Goal: Task Accomplishment & Management: Use online tool/utility

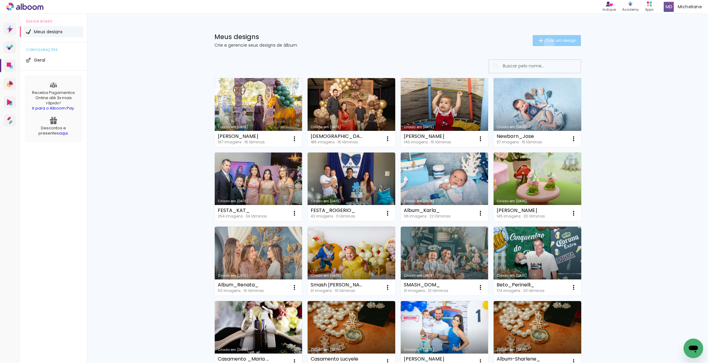
click at [545, 42] on span "Criar um design" at bounding box center [560, 40] width 32 height 4
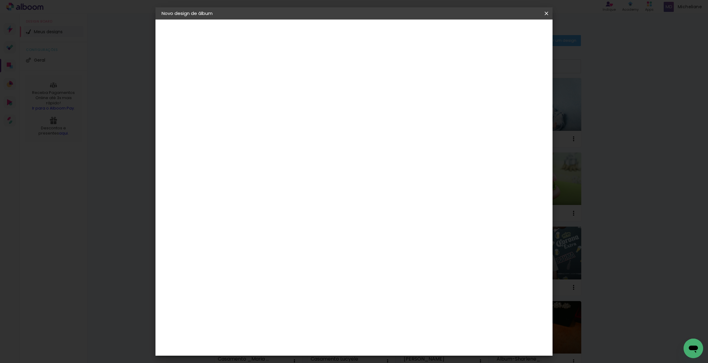
click at [261, 84] on input at bounding box center [261, 81] width 0 height 9
type input "[PERSON_NAME]"
type paper-input "[PERSON_NAME]"
click at [324, 35] on paper-button "Avançar" at bounding box center [309, 32] width 30 height 10
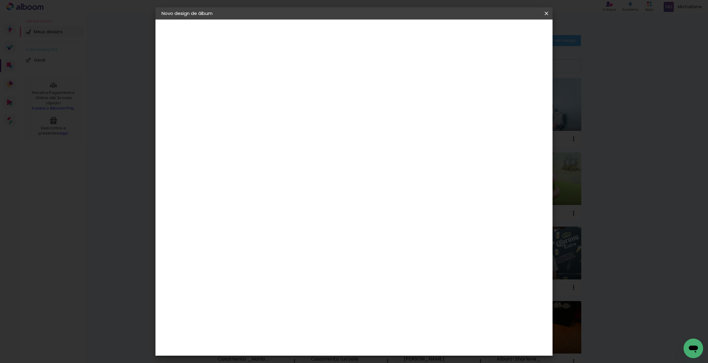
click at [274, 248] on div "ProFox" at bounding box center [265, 250] width 16 height 5
click at [375, 36] on paper-button "Avançar" at bounding box center [361, 32] width 30 height 10
click at [303, 147] on span "20 × 30" at bounding box center [288, 153] width 28 height 13
click at [303, 172] on span "25 × 30" at bounding box center [288, 178] width 28 height 13
click at [0, 0] on slot "Avançar" at bounding box center [0, 0] width 0 height 0
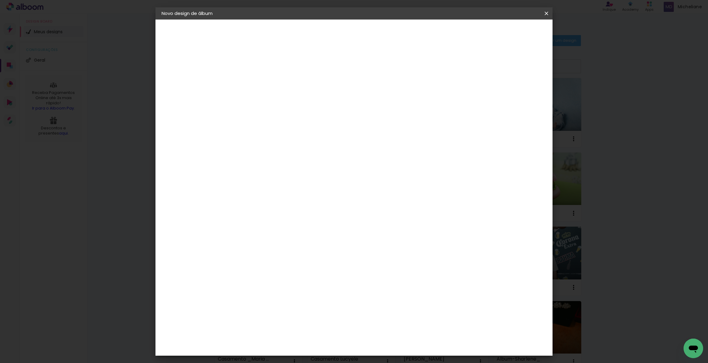
click at [508, 31] on span "Iniciar design" at bounding box center [494, 32] width 28 height 4
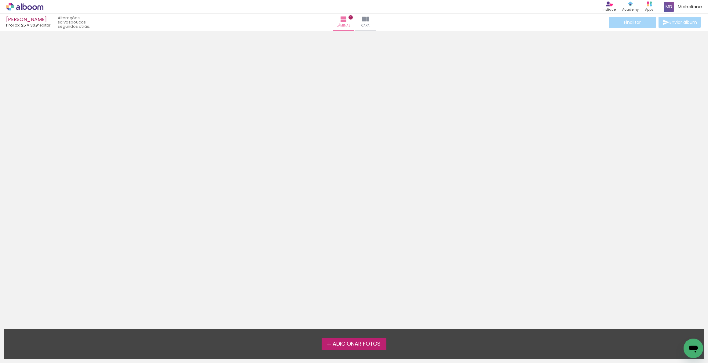
click at [353, 343] on span "Adicionar Fotos" at bounding box center [356, 344] width 48 height 5
click at [0, 0] on input "file" at bounding box center [0, 0] width 0 height 0
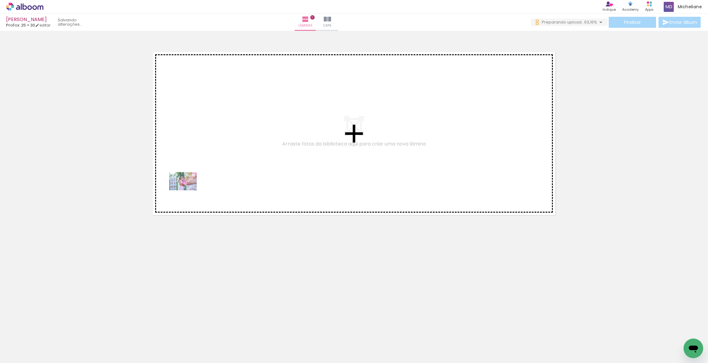
drag, startPoint x: 66, startPoint y: 351, endPoint x: 186, endPoint y: 198, distance: 194.3
click at [188, 190] on quentale-workspace at bounding box center [354, 181] width 708 height 363
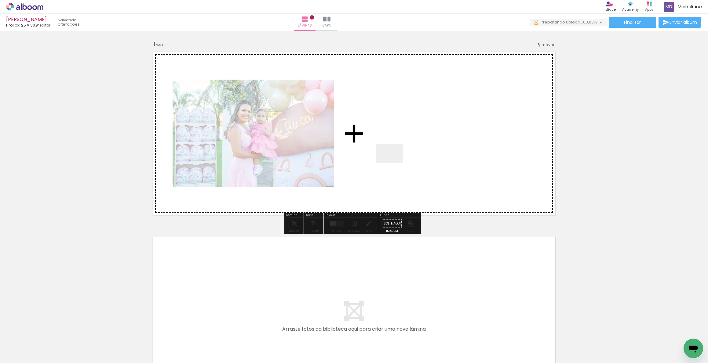
click at [394, 163] on quentale-workspace at bounding box center [354, 181] width 708 height 363
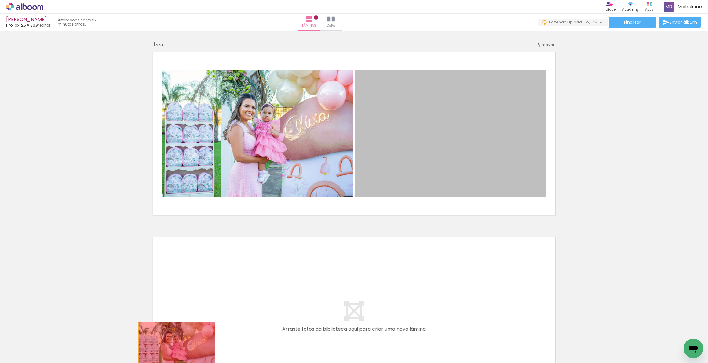
drag, startPoint x: 267, startPoint y: 285, endPoint x: 174, endPoint y: 348, distance: 112.3
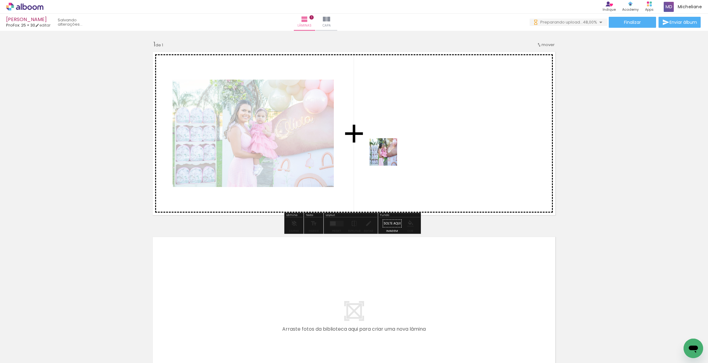
drag, startPoint x: 165, startPoint y: 348, endPoint x: 231, endPoint y: 309, distance: 77.1
click at [388, 156] on quentale-workspace at bounding box center [354, 181] width 708 height 363
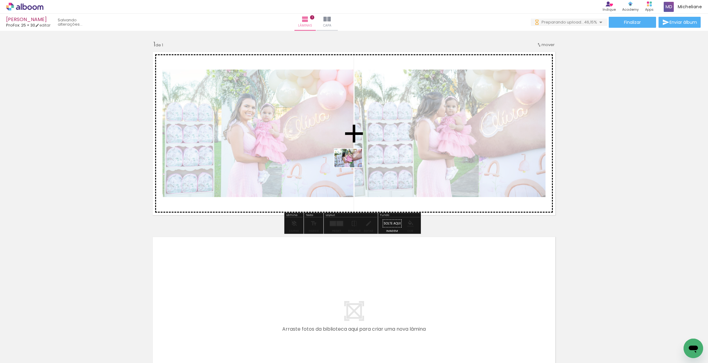
drag, startPoint x: 274, startPoint y: 270, endPoint x: 331, endPoint y: 263, distance: 56.9
click at [353, 167] on quentale-workspace at bounding box center [354, 181] width 708 height 363
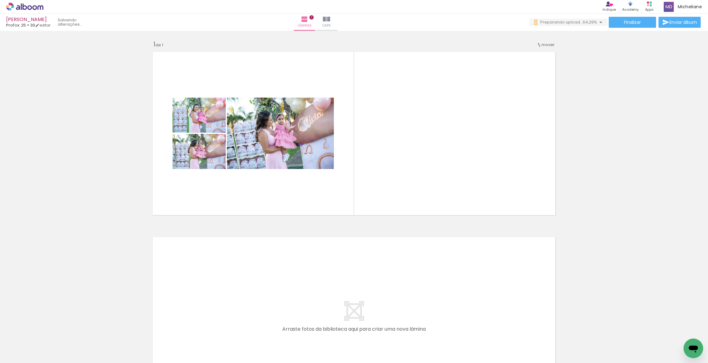
click at [422, 168] on quentale-workspace at bounding box center [354, 181] width 708 height 363
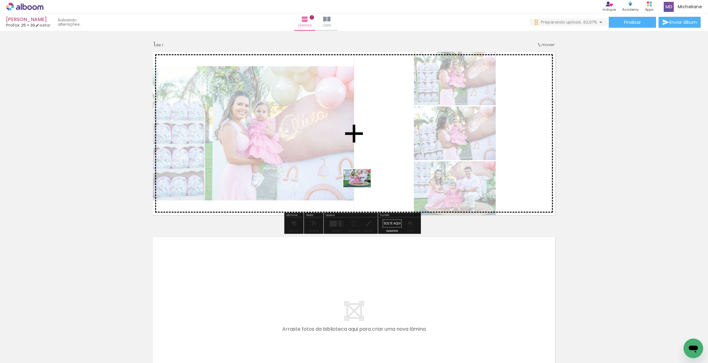
drag, startPoint x: 302, startPoint y: 345, endPoint x: 361, endPoint y: 187, distance: 168.2
click at [361, 187] on quentale-workspace at bounding box center [354, 181] width 708 height 363
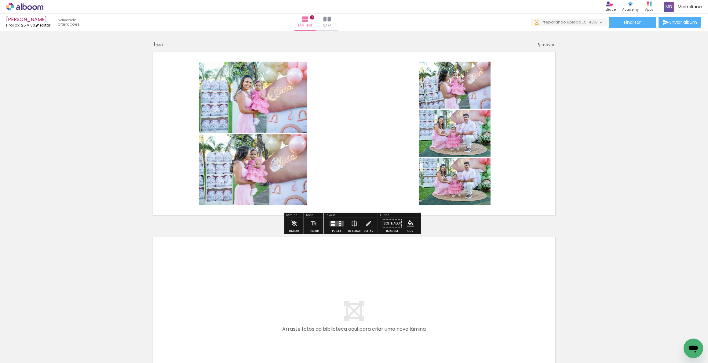
click at [50, 24] on link "editar" at bounding box center [42, 25] width 15 height 5
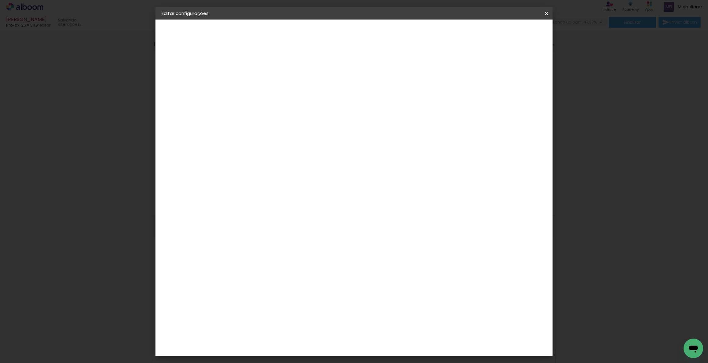
click at [180, 89] on span "25 × 30" at bounding box center [172, 89] width 15 height 4
click at [295, 102] on div "Escolha o tamanho" at bounding box center [276, 113] width 35 height 28
click at [295, 99] on div "Escolha o tamanho" at bounding box center [276, 113] width 35 height 28
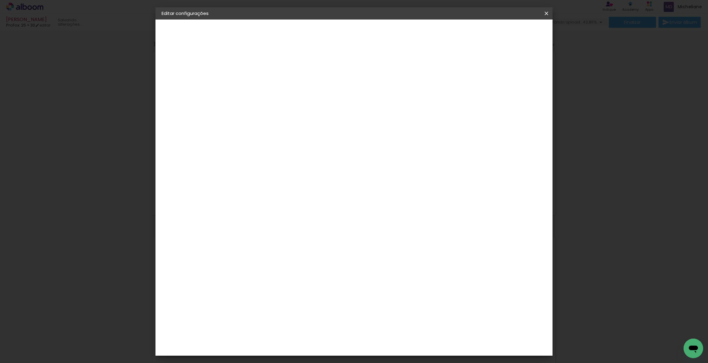
click at [295, 99] on div "Escolha o tamanho" at bounding box center [276, 113] width 35 height 28
click at [210, 86] on iron-pages "Modelo Escolhendo modelo... Tamanho livre" at bounding box center [194, 89] width 67 height 12
click at [209, 88] on iron-pages "Modelo Escolhendo modelo... Tamanho livre" at bounding box center [194, 89] width 67 height 12
click at [180, 106] on div "3. Revisão" at bounding box center [194, 106] width 67 height 7
click at [197, 87] on iron-pages "Modelo Escolhendo modelo... Tamanho livre" at bounding box center [194, 89] width 67 height 12
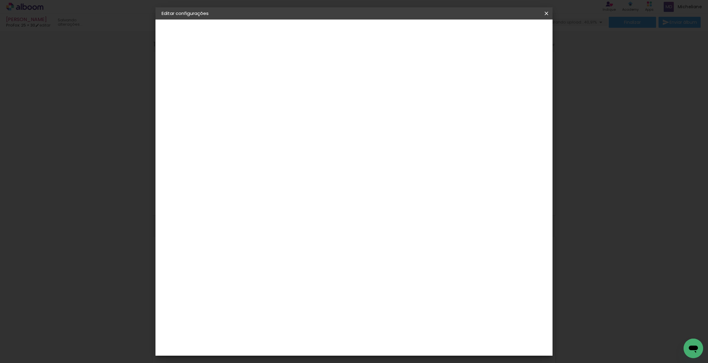
click at [183, 78] on paper-button at bounding box center [194, 75] width 67 height 12
click at [546, 11] on iron-icon at bounding box center [545, 13] width 7 height 6
click at [545, 15] on iron-icon at bounding box center [545, 13] width 7 height 6
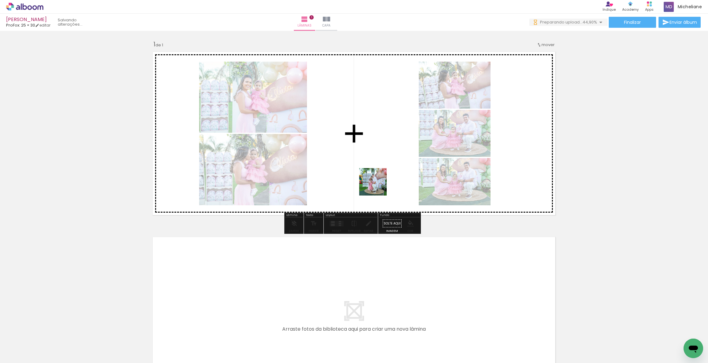
drag, startPoint x: 376, startPoint y: 308, endPoint x: 399, endPoint y: 345, distance: 43.9
click at [379, 171] on quentale-workspace at bounding box center [354, 181] width 708 height 363
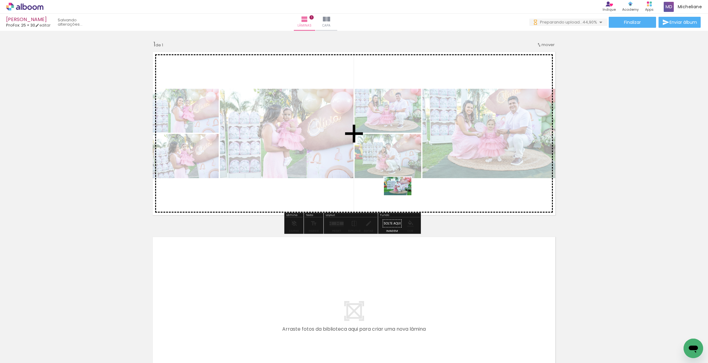
drag, startPoint x: 402, startPoint y: 230, endPoint x: 433, endPoint y: 329, distance: 103.9
click at [403, 192] on quentale-workspace at bounding box center [354, 181] width 708 height 363
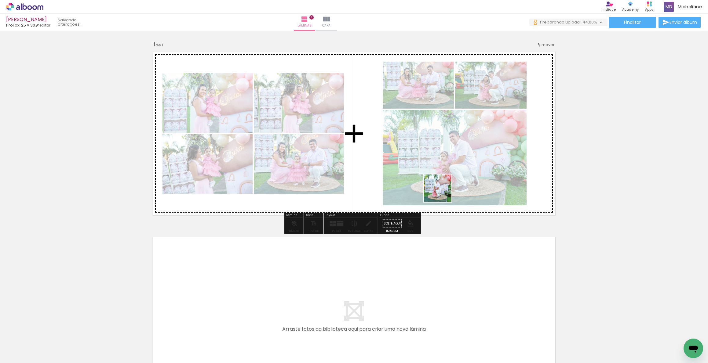
drag, startPoint x: 440, startPoint y: 345, endPoint x: 467, endPoint y: 340, distance: 27.7
click at [443, 162] on quentale-workspace at bounding box center [354, 181] width 708 height 363
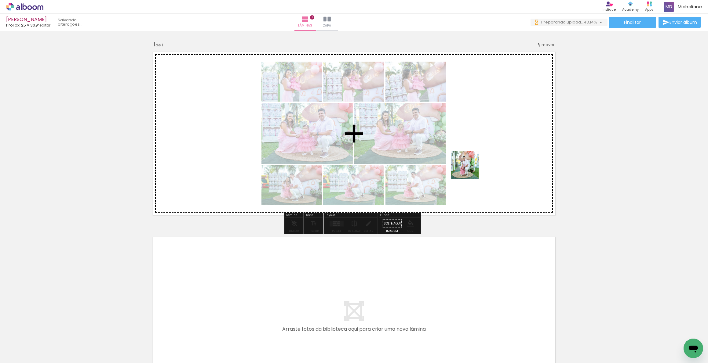
drag, startPoint x: 469, startPoint y: 208, endPoint x: 475, endPoint y: 223, distance: 15.4
click at [469, 170] on quentale-workspace at bounding box center [354, 181] width 708 height 363
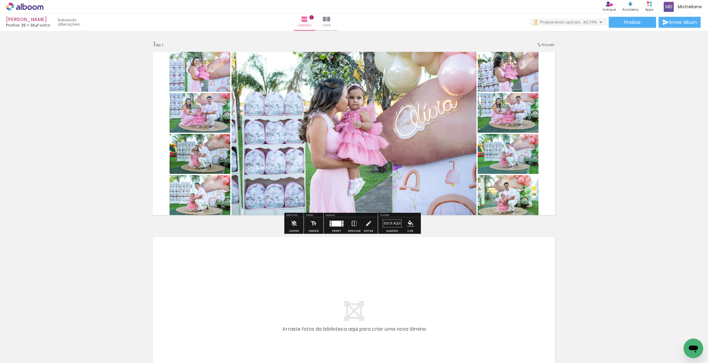
click at [332, 225] on div at bounding box center [337, 224] width 10 height 6
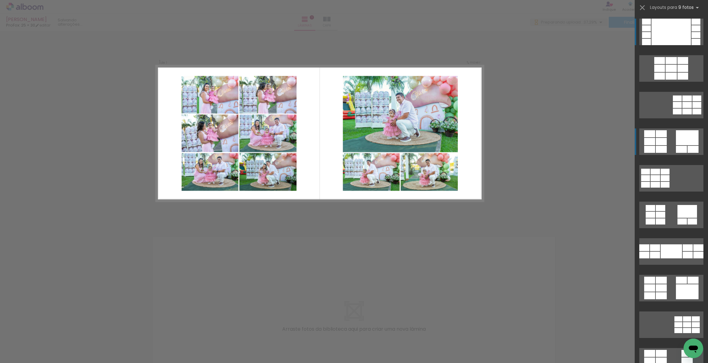
click at [691, 38] on div at bounding box center [695, 35] width 9 height 6
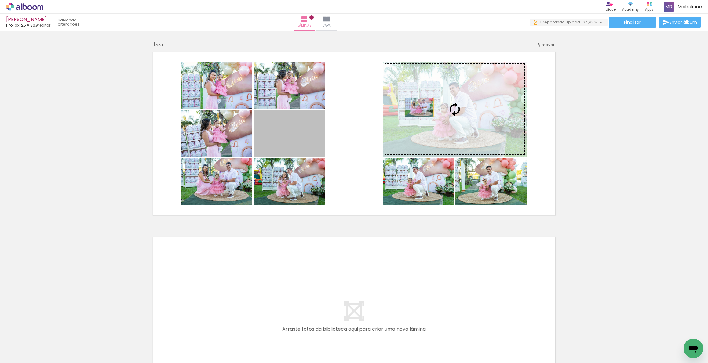
drag, startPoint x: 417, startPoint y: 107, endPoint x: 433, endPoint y: 156, distance: 51.1
click at [0, 0] on slot at bounding box center [0, 0] width 0 height 0
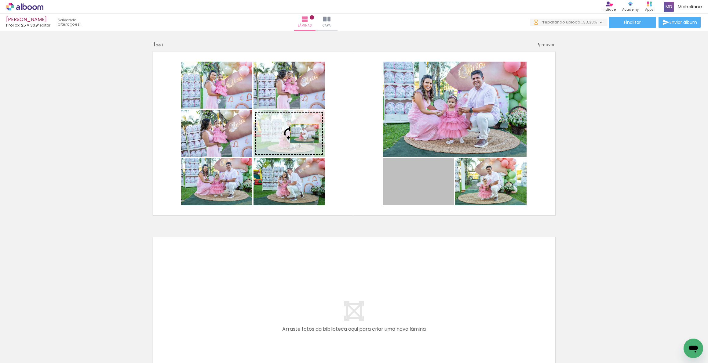
drag, startPoint x: 407, startPoint y: 185, endPoint x: 303, endPoint y: 134, distance: 116.0
click at [0, 0] on slot at bounding box center [0, 0] width 0 height 0
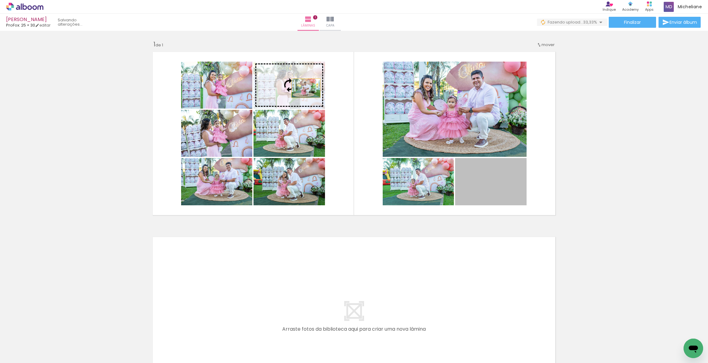
drag, startPoint x: 365, startPoint y: 107, endPoint x: 303, endPoint y: 88, distance: 64.9
click at [0, 0] on slot at bounding box center [0, 0] width 0 height 0
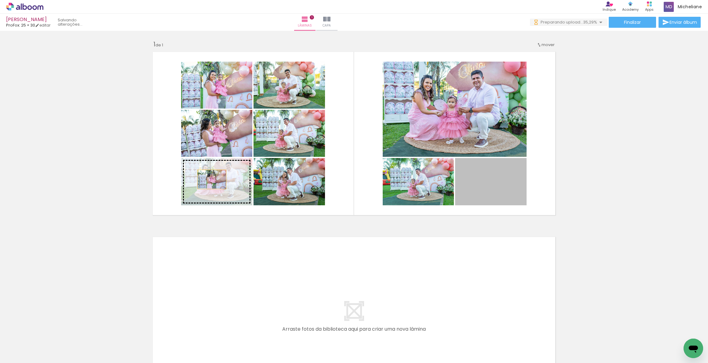
drag, startPoint x: 493, startPoint y: 188, endPoint x: 209, endPoint y: 179, distance: 284.3
click at [0, 0] on slot at bounding box center [0, 0] width 0 height 0
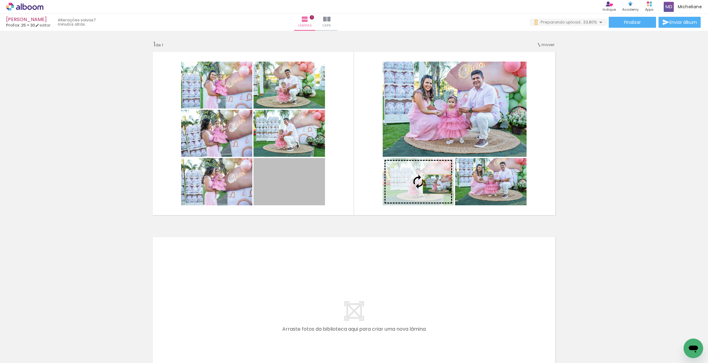
drag, startPoint x: 285, startPoint y: 193, endPoint x: 435, endPoint y: 184, distance: 149.8
click at [0, 0] on slot at bounding box center [0, 0] width 0 height 0
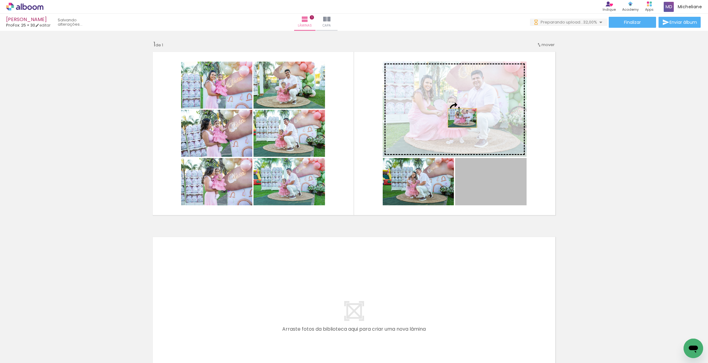
drag, startPoint x: 492, startPoint y: 187, endPoint x: 460, endPoint y: 118, distance: 75.9
click at [0, 0] on slot at bounding box center [0, 0] width 0 height 0
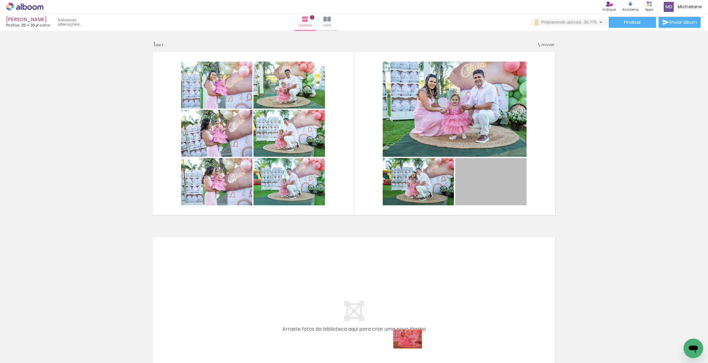
drag, startPoint x: 463, startPoint y: 272, endPoint x: 405, endPoint y: 339, distance: 88.5
click at [405, 339] on quentale-workspace at bounding box center [354, 181] width 708 height 363
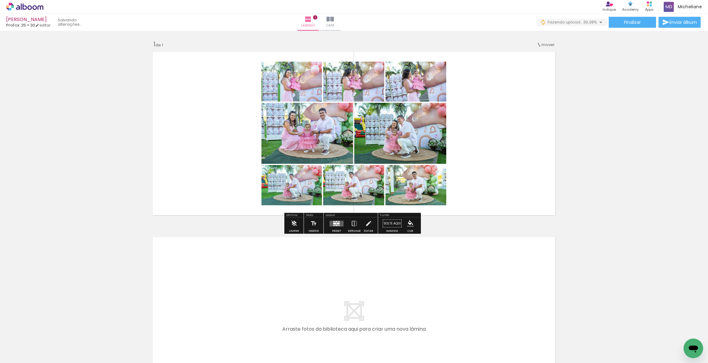
click at [334, 224] on quentale-layouter at bounding box center [336, 224] width 14 height 6
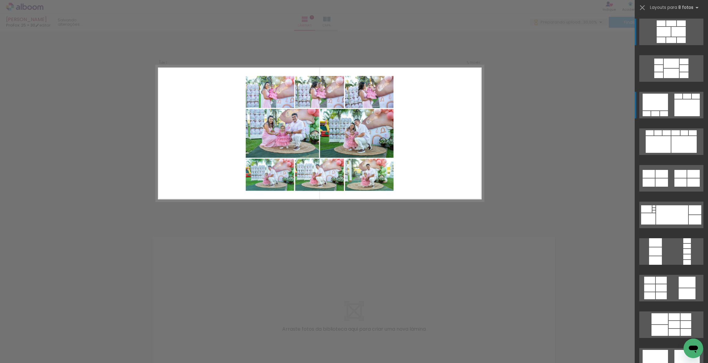
click at [674, 37] on div at bounding box center [678, 32] width 14 height 10
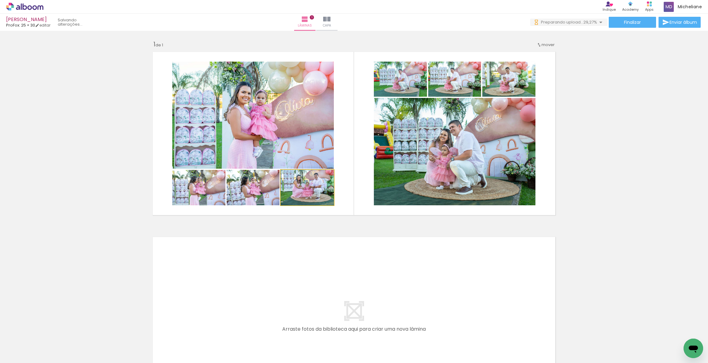
drag, startPoint x: 312, startPoint y: 200, endPoint x: 424, endPoint y: 173, distance: 115.5
click at [0, 0] on slot at bounding box center [0, 0] width 0 height 0
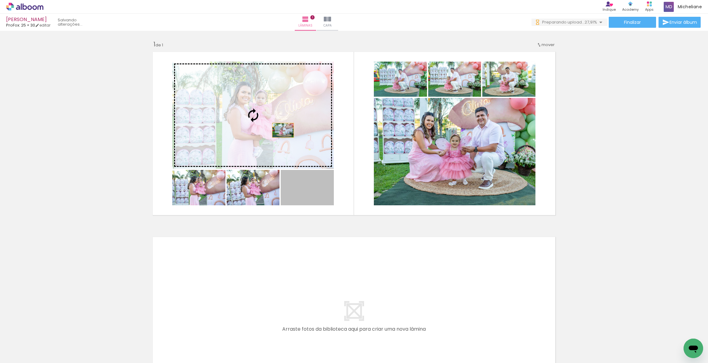
drag, startPoint x: 311, startPoint y: 198, endPoint x: 314, endPoint y: 153, distance: 44.6
click at [0, 0] on slot at bounding box center [0, 0] width 0 height 0
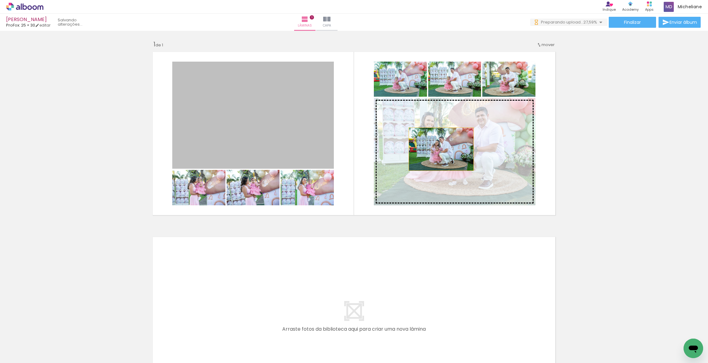
drag, startPoint x: 432, startPoint y: 148, endPoint x: 439, endPoint y: 149, distance: 6.8
click at [0, 0] on slot at bounding box center [0, 0] width 0 height 0
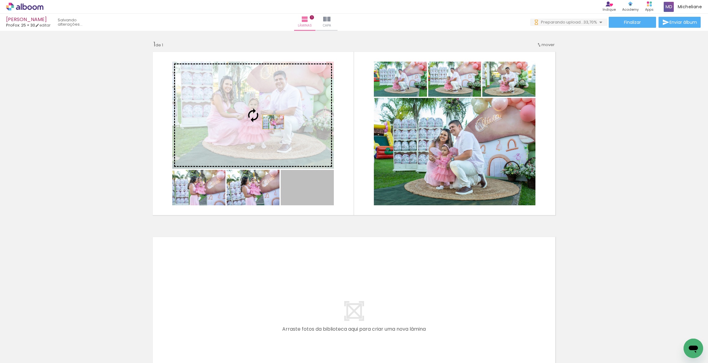
drag, startPoint x: 313, startPoint y: 200, endPoint x: 271, endPoint y: 122, distance: 88.4
click at [0, 0] on slot at bounding box center [0, 0] width 0 height 0
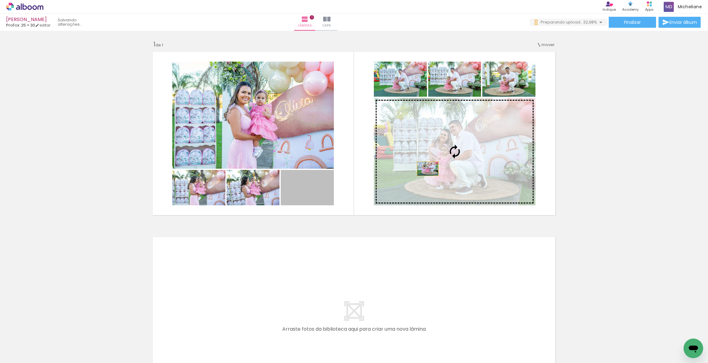
drag, startPoint x: 318, startPoint y: 197, endPoint x: 434, endPoint y: 168, distance: 119.6
click at [0, 0] on slot at bounding box center [0, 0] width 0 height 0
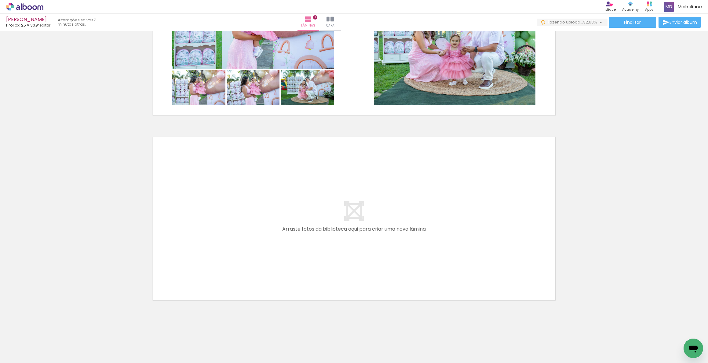
scroll to position [0, 292]
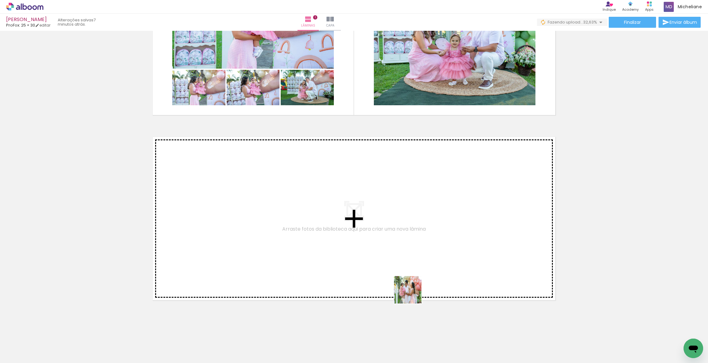
drag, startPoint x: 392, startPoint y: 332, endPoint x: 432, endPoint y: 256, distance: 85.5
click at [432, 256] on quentale-workspace at bounding box center [354, 181] width 708 height 363
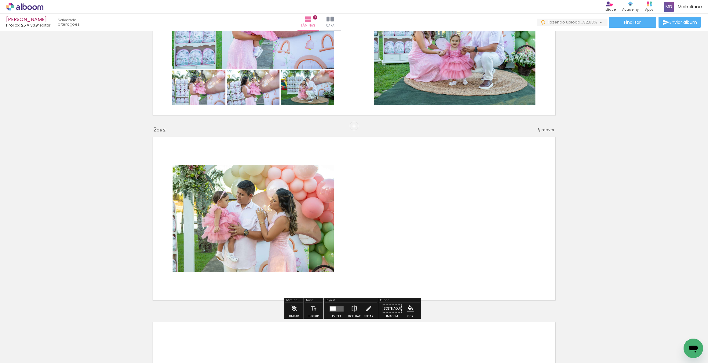
scroll to position [141, 0]
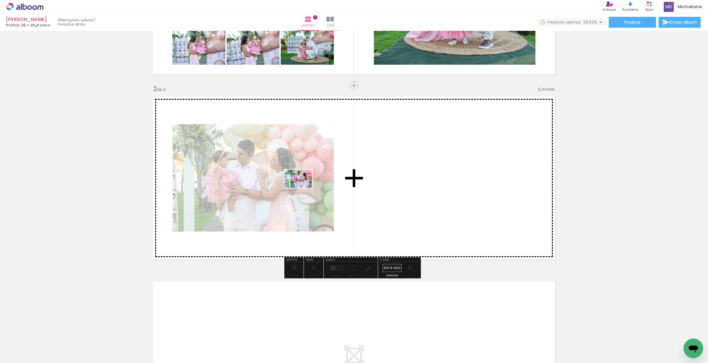
drag, startPoint x: 421, startPoint y: 346, endPoint x: 308, endPoint y: 191, distance: 192.3
click at [302, 188] on quentale-workspace at bounding box center [354, 181] width 708 height 363
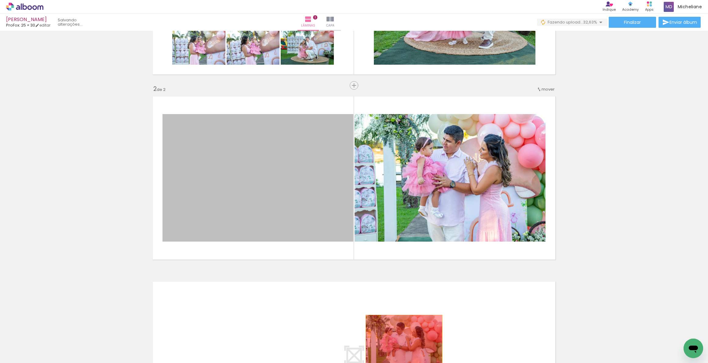
drag, startPoint x: 314, startPoint y: 176, endPoint x: 356, endPoint y: 348, distance: 177.7
click at [401, 342] on quentale-workspace at bounding box center [354, 181] width 708 height 363
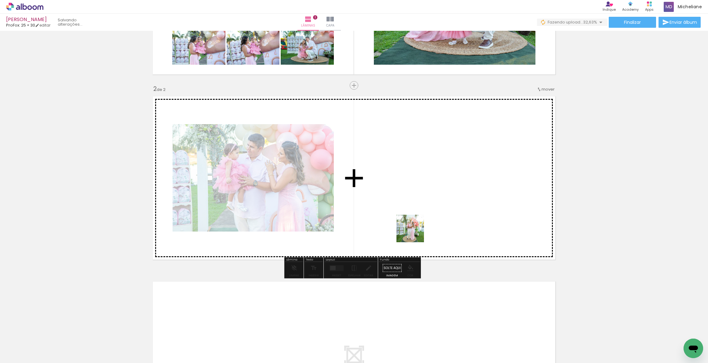
drag, startPoint x: 401, startPoint y: 263, endPoint x: 415, endPoint y: 233, distance: 32.1
click at [415, 233] on quentale-workspace at bounding box center [354, 181] width 708 height 363
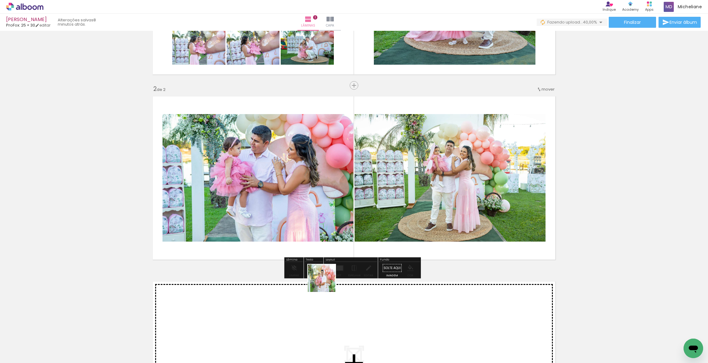
drag, startPoint x: 319, startPoint y: 351, endPoint x: 328, endPoint y: 211, distance: 140.4
click at [328, 211] on quentale-workspace at bounding box center [354, 181] width 708 height 363
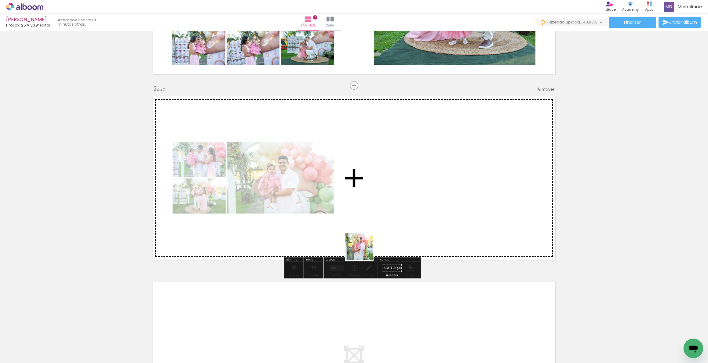
drag, startPoint x: 250, startPoint y: 345, endPoint x: 411, endPoint y: 203, distance: 214.7
click at [410, 203] on quentale-workspace at bounding box center [354, 181] width 708 height 363
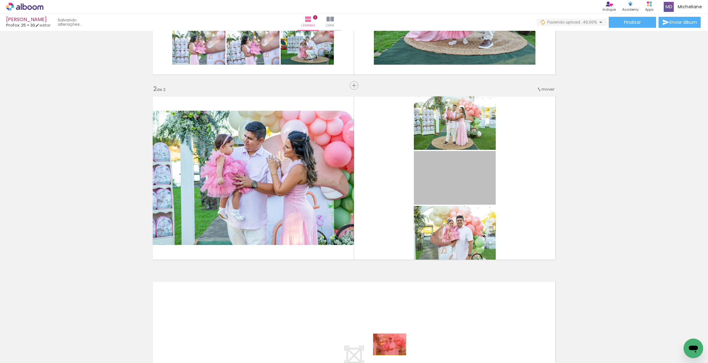
drag, startPoint x: 463, startPoint y: 178, endPoint x: 397, endPoint y: 333, distance: 168.7
click at [387, 345] on quentale-workspace at bounding box center [354, 181] width 708 height 363
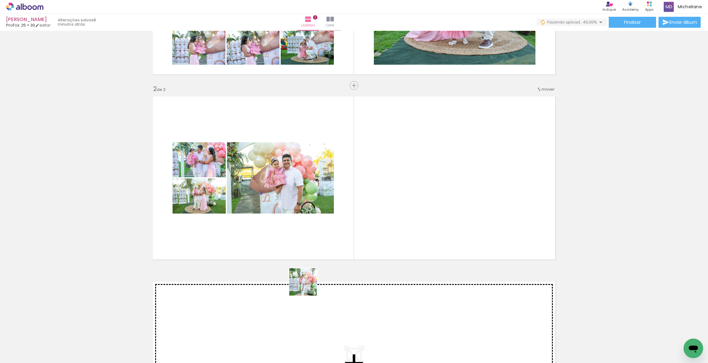
drag, startPoint x: 223, startPoint y: 349, endPoint x: 405, endPoint y: 219, distance: 223.8
click at [404, 219] on quentale-workspace at bounding box center [354, 181] width 708 height 363
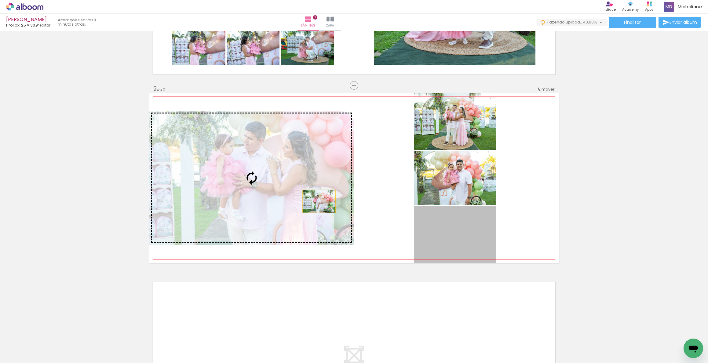
drag, startPoint x: 457, startPoint y: 246, endPoint x: 317, endPoint y: 201, distance: 147.5
click at [0, 0] on slot at bounding box center [0, 0] width 0 height 0
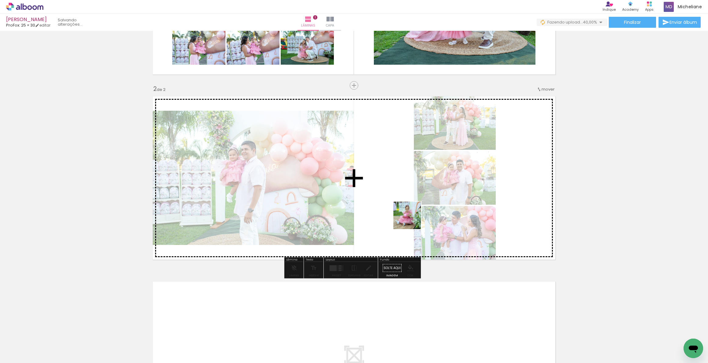
drag, startPoint x: 490, startPoint y: 349, endPoint x: 386, endPoint y: 197, distance: 184.2
click at [387, 197] on quentale-workspace at bounding box center [354, 181] width 708 height 363
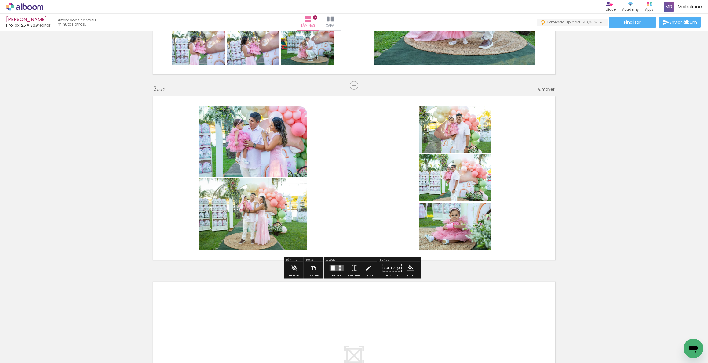
click at [339, 268] on div at bounding box center [340, 267] width 2 height 1
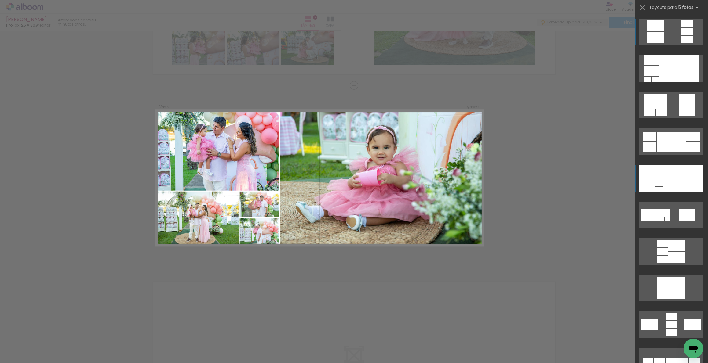
click at [669, 82] on div at bounding box center [678, 68] width 39 height 27
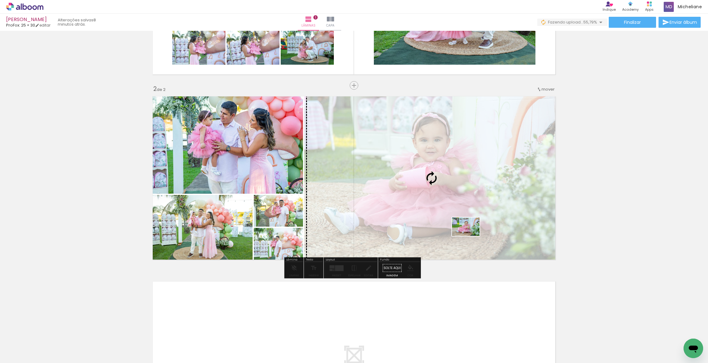
drag, startPoint x: 476, startPoint y: 243, endPoint x: 470, endPoint y: 236, distance: 9.3
click at [470, 236] on quentale-workspace at bounding box center [354, 181] width 708 height 363
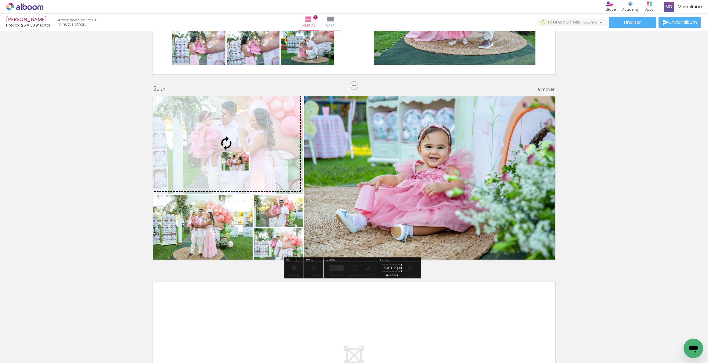
drag, startPoint x: 387, startPoint y: 349, endPoint x: 240, endPoint y: 171, distance: 231.3
click at [240, 171] on quentale-workspace at bounding box center [354, 181] width 708 height 363
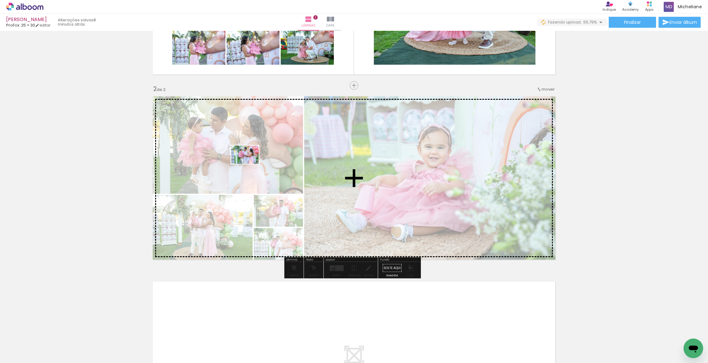
drag, startPoint x: 428, startPoint y: 346, endPoint x: 249, endPoint y: 164, distance: 254.5
click at [249, 164] on quentale-workspace at bounding box center [354, 181] width 708 height 363
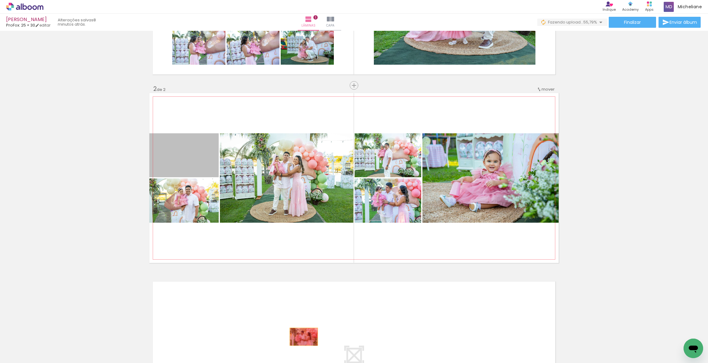
drag, startPoint x: 190, startPoint y: 152, endPoint x: 301, endPoint y: 337, distance: 216.0
click at [301, 337] on quentale-workspace at bounding box center [354, 181] width 708 height 363
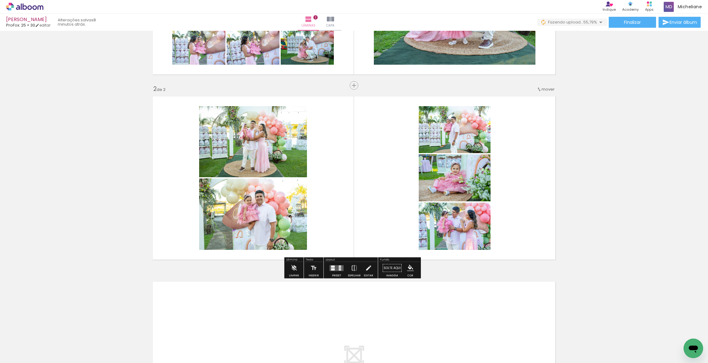
click at [332, 267] on div at bounding box center [333, 267] width 4 height 2
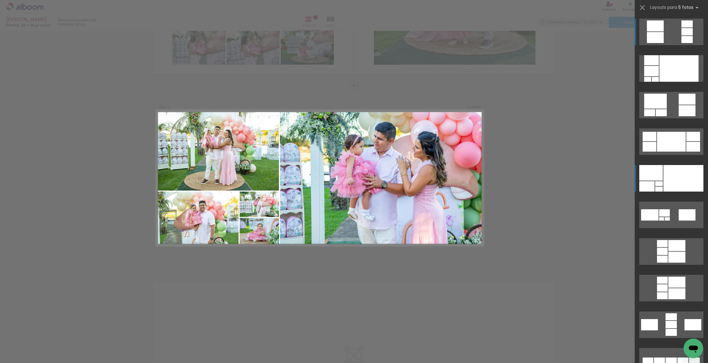
click at [679, 82] on div at bounding box center [678, 68] width 39 height 27
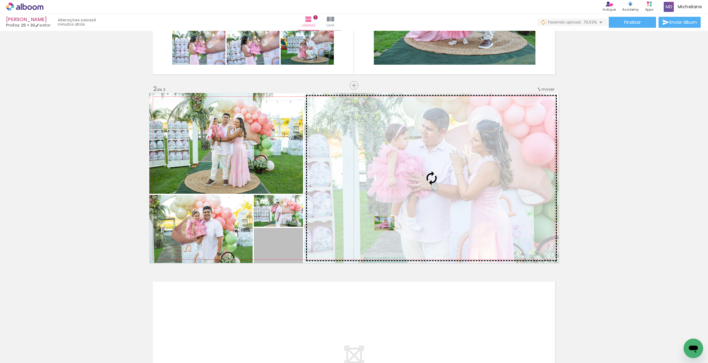
drag, startPoint x: 307, startPoint y: 242, endPoint x: 393, endPoint y: 222, distance: 88.3
click at [0, 0] on slot at bounding box center [0, 0] width 0 height 0
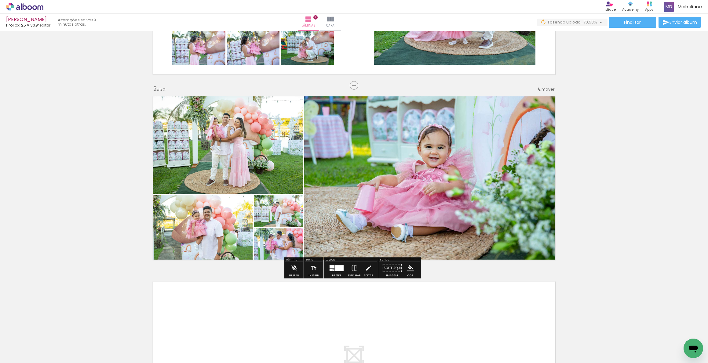
scroll to position [0, 292]
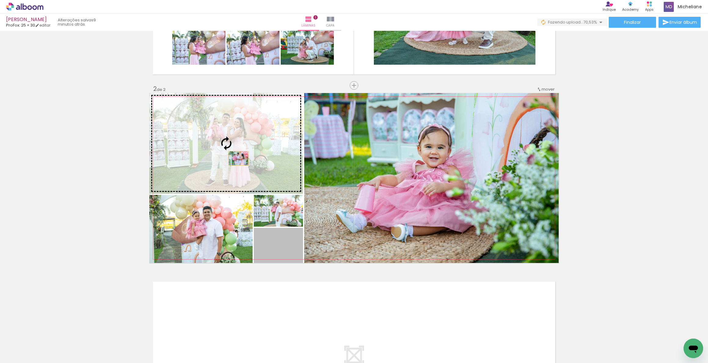
drag, startPoint x: 281, startPoint y: 242, endPoint x: 230, endPoint y: 148, distance: 107.0
click at [0, 0] on slot at bounding box center [0, 0] width 0 height 0
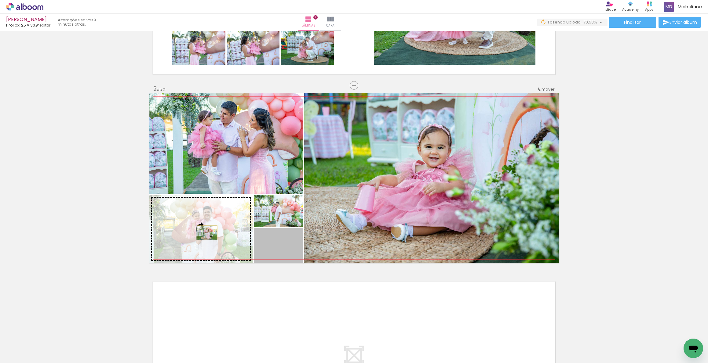
drag, startPoint x: 282, startPoint y: 250, endPoint x: 205, endPoint y: 233, distance: 79.3
click at [0, 0] on slot at bounding box center [0, 0] width 0 height 0
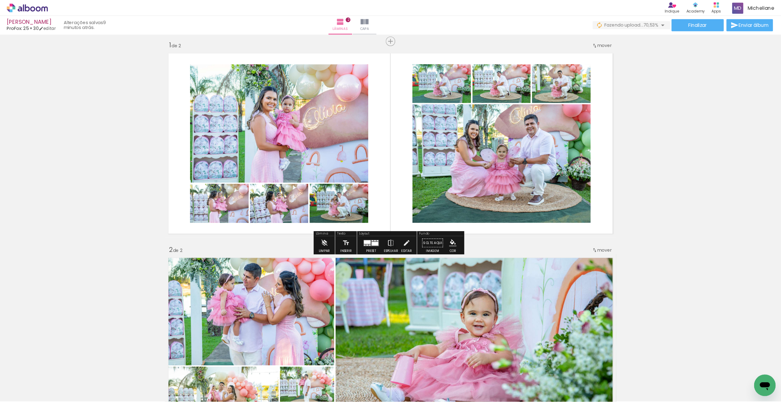
scroll to position [0, 0]
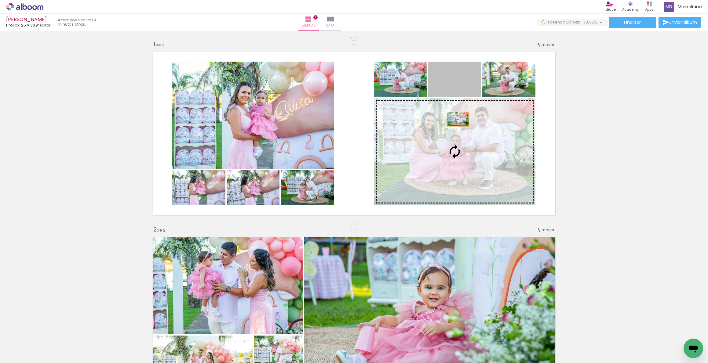
drag, startPoint x: 455, startPoint y: 81, endPoint x: 454, endPoint y: 142, distance: 60.8
click at [0, 0] on slot at bounding box center [0, 0] width 0 height 0
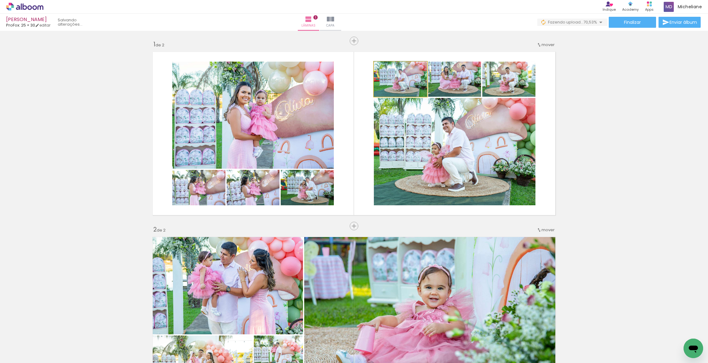
click at [0, 0] on slot at bounding box center [0, 0] width 0 height 0
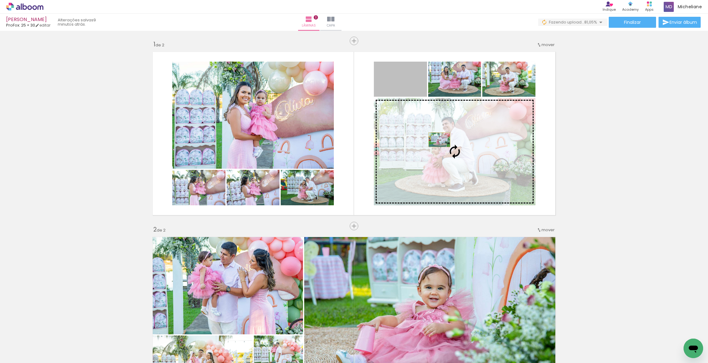
drag, startPoint x: 409, startPoint y: 86, endPoint x: 437, endPoint y: 140, distance: 60.5
click at [0, 0] on slot at bounding box center [0, 0] width 0 height 0
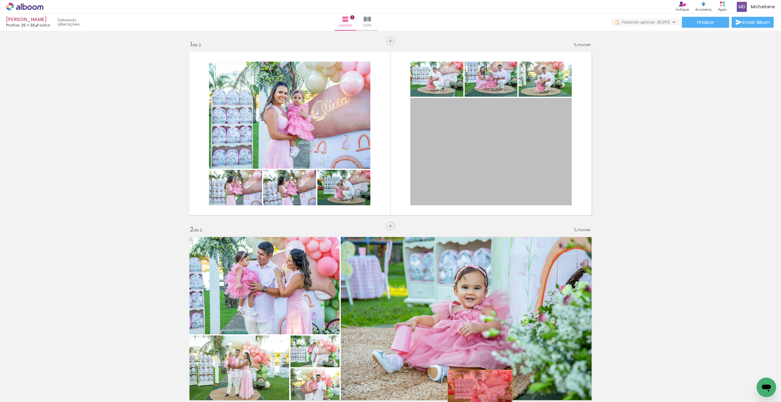
drag, startPoint x: 513, startPoint y: 153, endPoint x: 478, endPoint y: 392, distance: 241.3
click at [478, 363] on quentale-workspace at bounding box center [390, 201] width 781 height 402
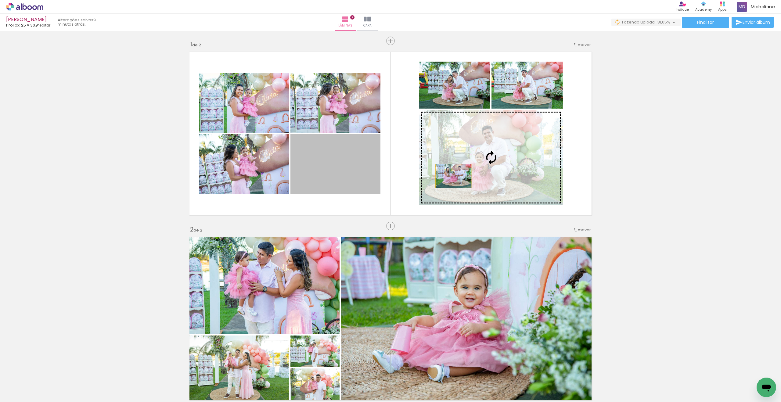
drag, startPoint x: 334, startPoint y: 170, endPoint x: 451, endPoint y: 176, distance: 117.7
click at [0, 0] on slot at bounding box center [0, 0] width 0 height 0
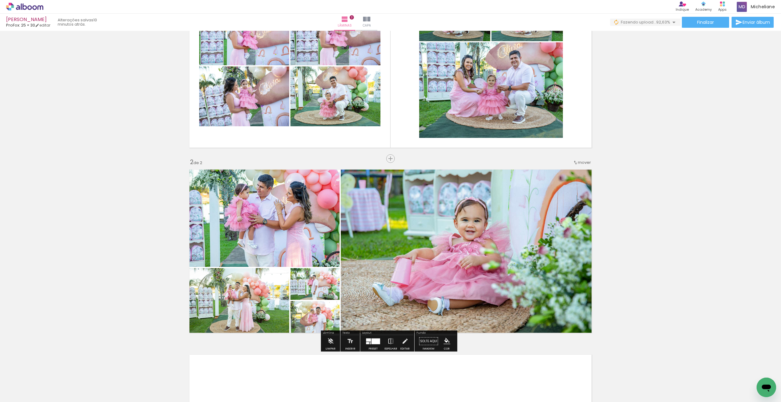
scroll to position [56, 0]
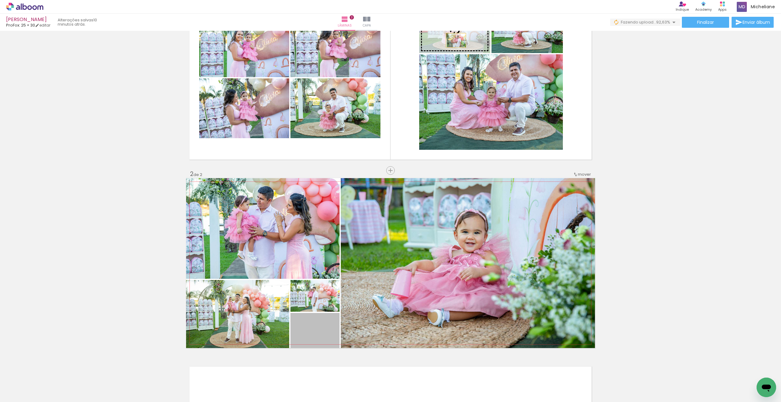
drag, startPoint x: 319, startPoint y: 338, endPoint x: 454, endPoint y: 40, distance: 326.6
click at [454, 40] on div "Inserir lâmina 1 de 2 Inserir lâmina 2 de 2" at bounding box center [390, 255] width 781 height 556
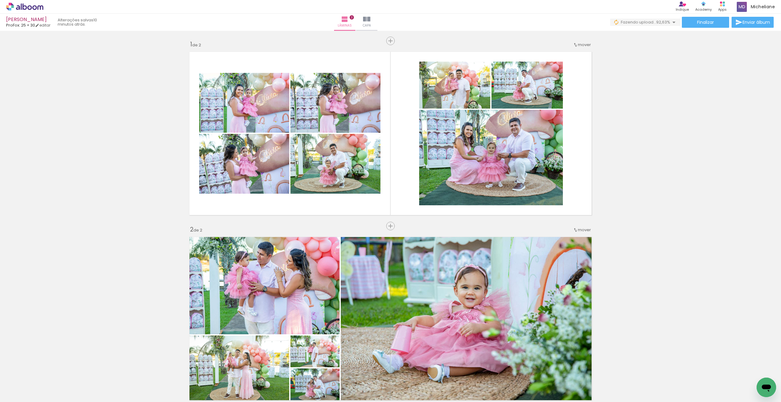
scroll to position [0, 66]
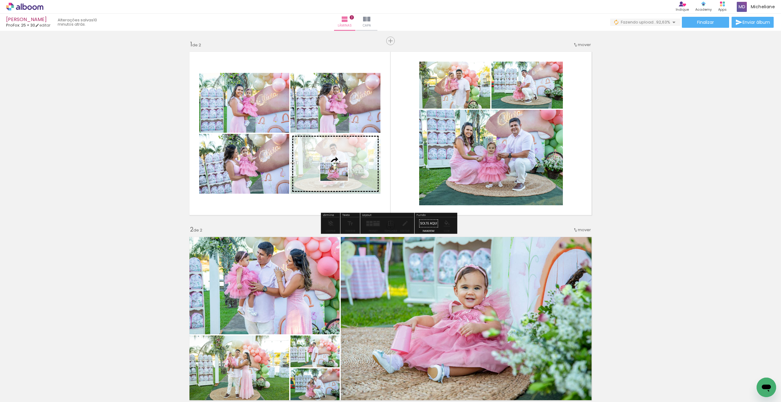
drag, startPoint x: 211, startPoint y: 374, endPoint x: 339, endPoint y: 182, distance: 231.1
click at [339, 181] on quentale-workspace at bounding box center [390, 201] width 781 height 402
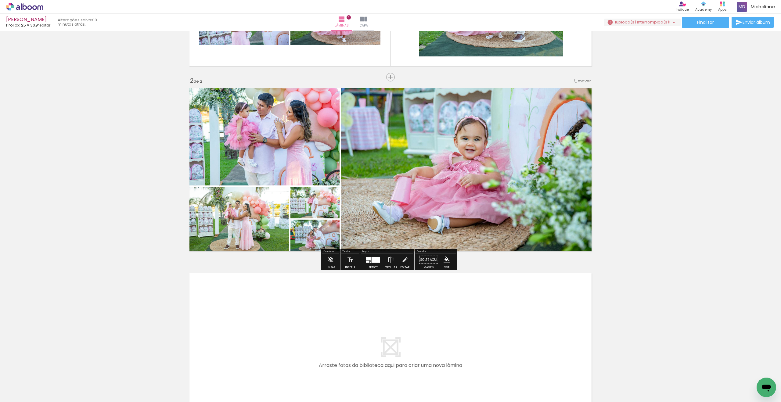
scroll to position [246, 0]
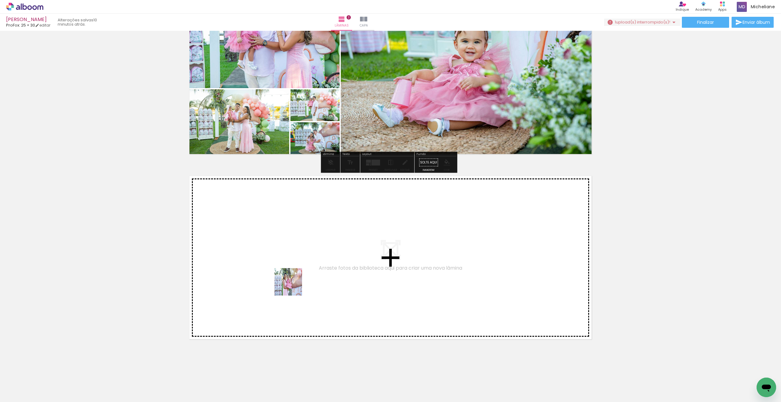
drag, startPoint x: 69, startPoint y: 387, endPoint x: 293, endPoint y: 287, distance: 245.5
click at [293, 287] on quentale-workspace at bounding box center [390, 201] width 781 height 402
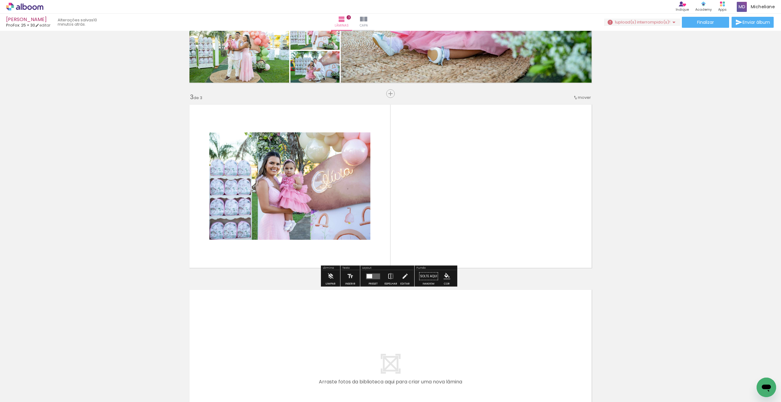
scroll to position [318, 0]
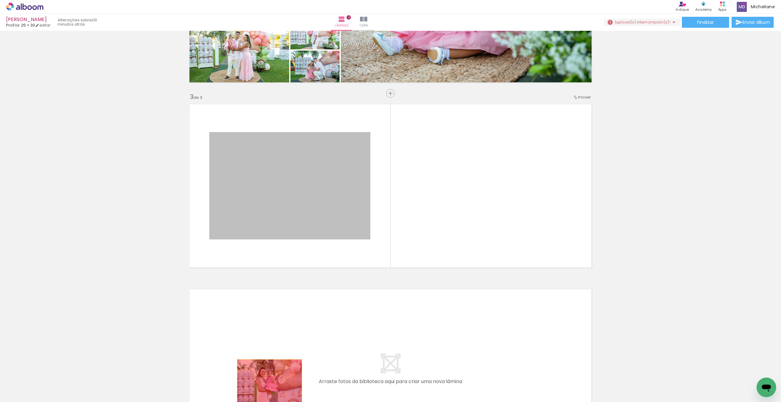
drag, startPoint x: 307, startPoint y: 179, endPoint x: 267, endPoint y: 381, distance: 206.6
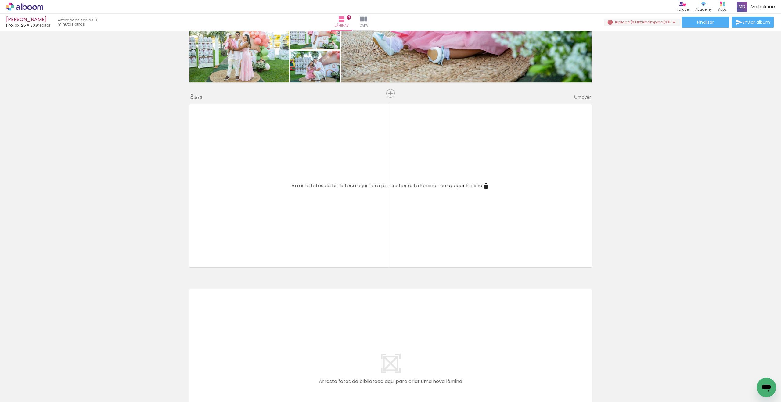
drag, startPoint x: 239, startPoint y: 385, endPoint x: 286, endPoint y: 304, distance: 93.5
click at [286, 304] on quentale-workspace at bounding box center [390, 201] width 781 height 402
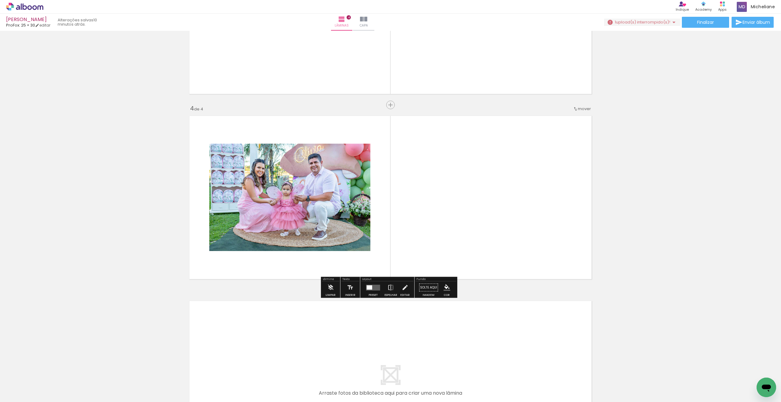
scroll to position [492, 0]
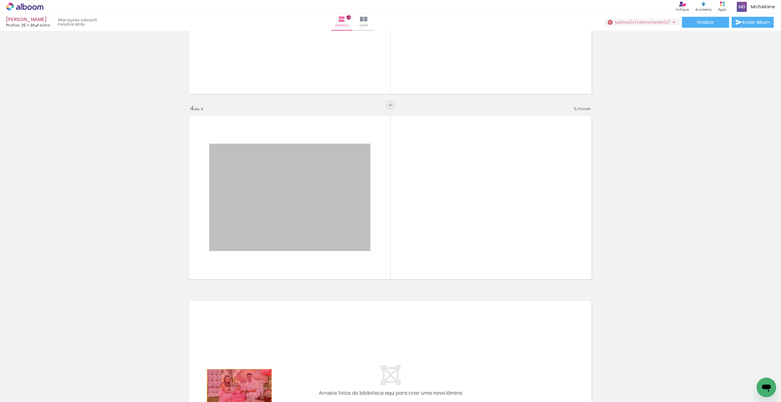
drag, startPoint x: 294, startPoint y: 170, endPoint x: 237, endPoint y: 391, distance: 228.4
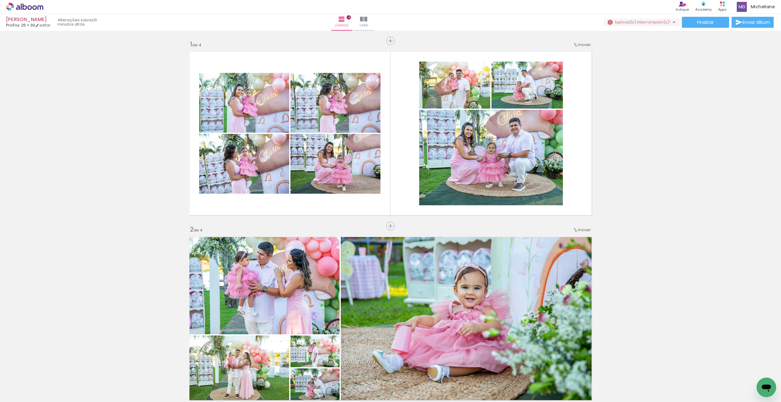
scroll to position [57, 0]
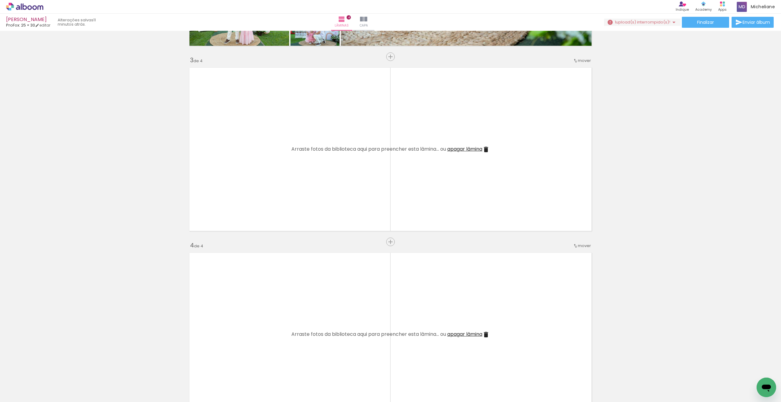
scroll to position [356, 0]
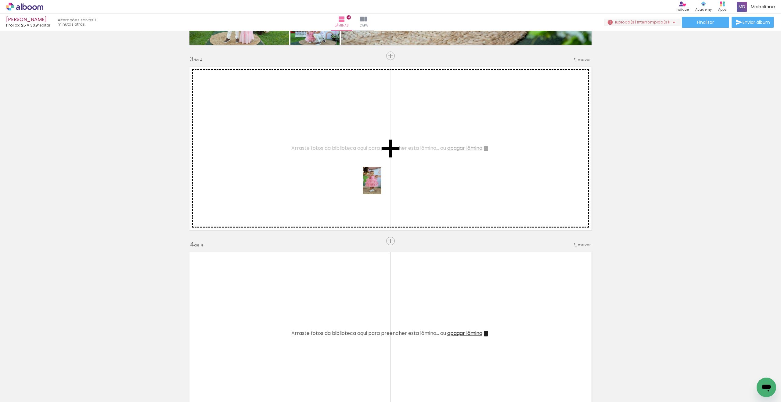
drag, startPoint x: 609, startPoint y: 387, endPoint x: 382, endPoint y: 185, distance: 303.8
click at [382, 185] on quentale-workspace at bounding box center [390, 201] width 781 height 402
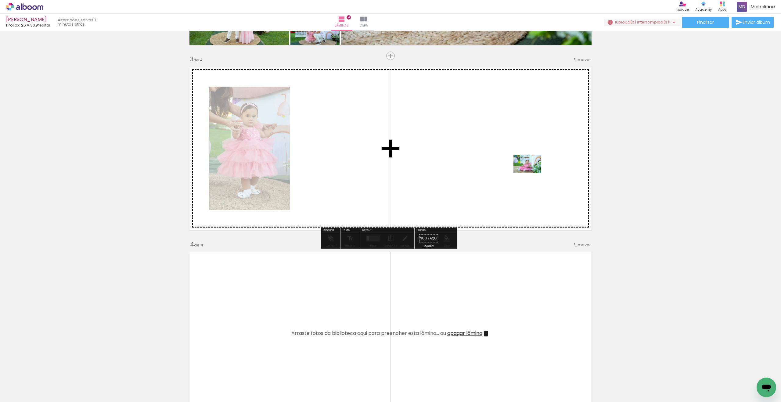
drag, startPoint x: 716, startPoint y: 384, endPoint x: 532, endPoint y: 173, distance: 279.9
click at [532, 173] on quentale-workspace at bounding box center [390, 201] width 781 height 402
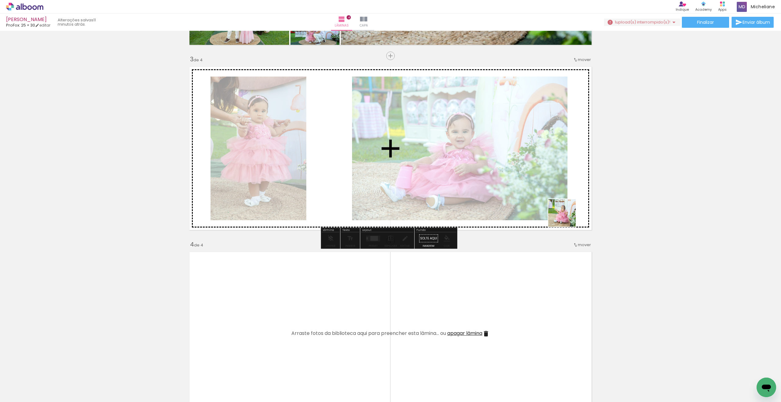
drag, startPoint x: 753, startPoint y: 389, endPoint x: 528, endPoint y: 205, distance: 290.2
click at [519, 182] on quentale-workspace at bounding box center [390, 201] width 781 height 402
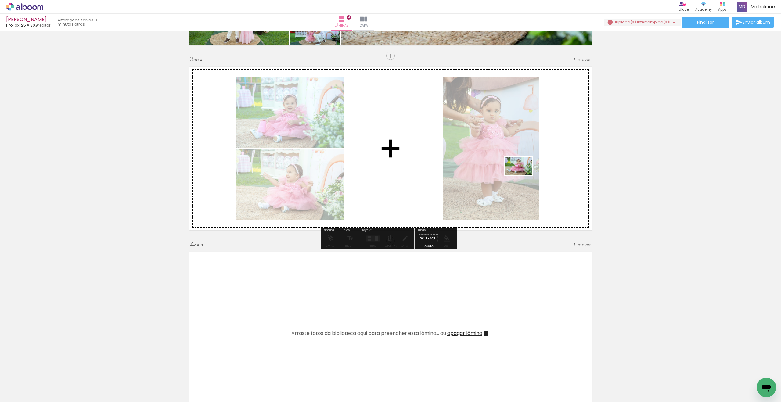
drag, startPoint x: 643, startPoint y: 386, endPoint x: 524, endPoint y: 175, distance: 241.9
click at [524, 175] on quentale-workspace at bounding box center [390, 201] width 781 height 402
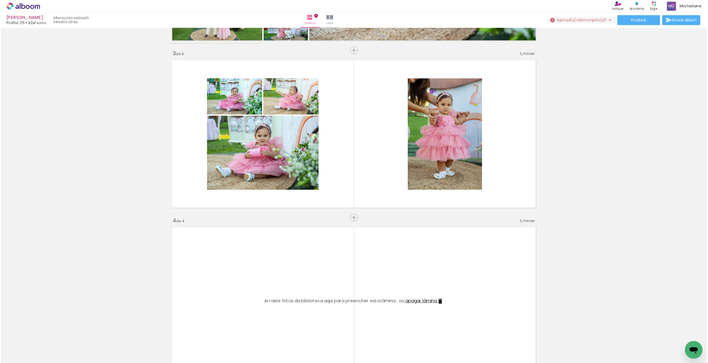
scroll to position [0, 557]
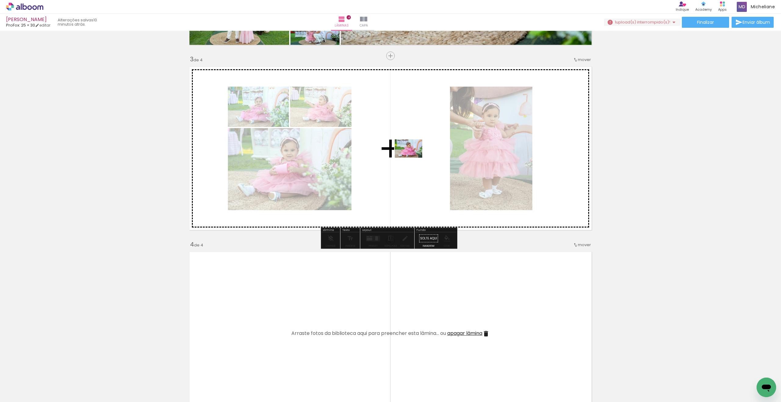
drag, startPoint x: 385, startPoint y: 317, endPoint x: 413, endPoint y: 158, distance: 161.9
click at [413, 158] on quentale-workspace at bounding box center [390, 201] width 781 height 402
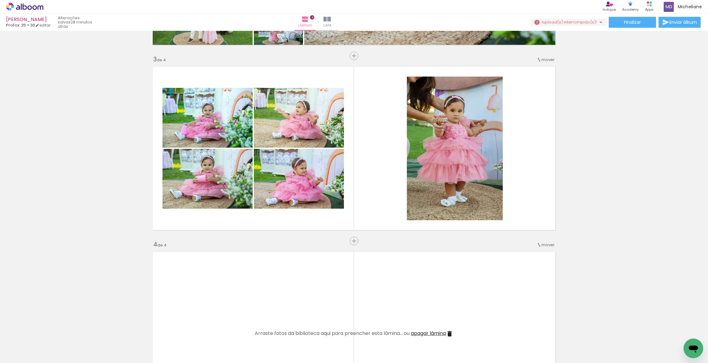
click at [27, 358] on span "Adicionar Fotos" at bounding box center [22, 355] width 18 height 7
click at [0, 0] on input "file" at bounding box center [0, 0] width 0 height 0
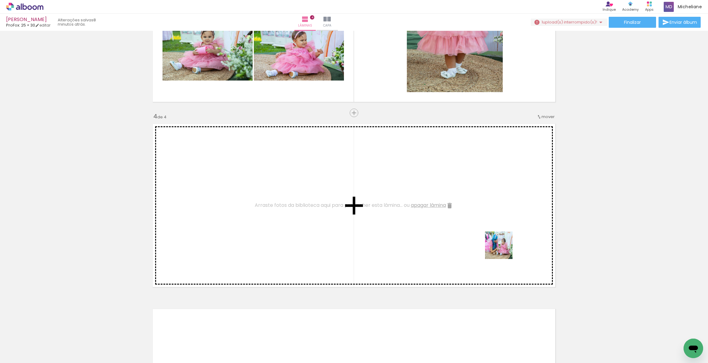
drag, startPoint x: 506, startPoint y: 279, endPoint x: 503, endPoint y: 250, distance: 29.4
click at [503, 250] on quentale-workspace at bounding box center [354, 181] width 708 height 363
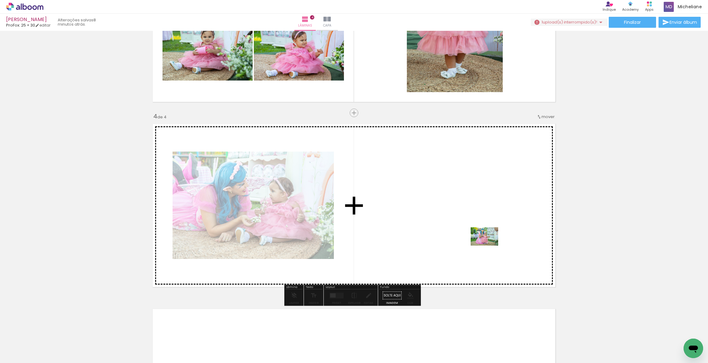
drag, startPoint x: 504, startPoint y: 271, endPoint x: 556, endPoint y: 337, distance: 83.9
click at [489, 246] on quentale-workspace at bounding box center [354, 181] width 708 height 363
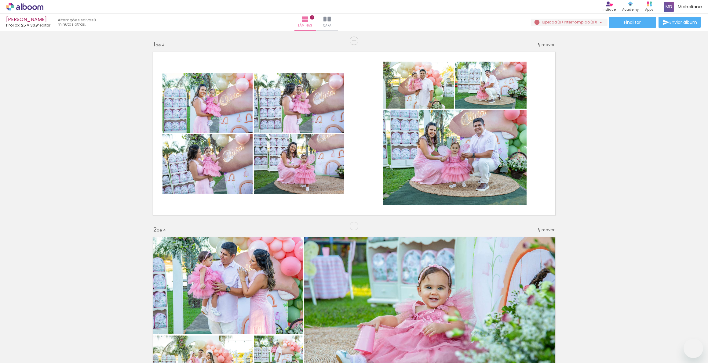
click at [477, 216] on quentale-workspace at bounding box center [354, 181] width 708 height 363
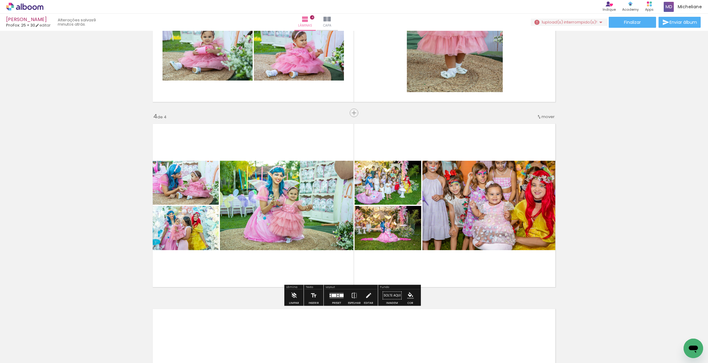
scroll to position [0, 2736]
click at [492, 272] on quentale-layouter at bounding box center [353, 206] width 409 height 170
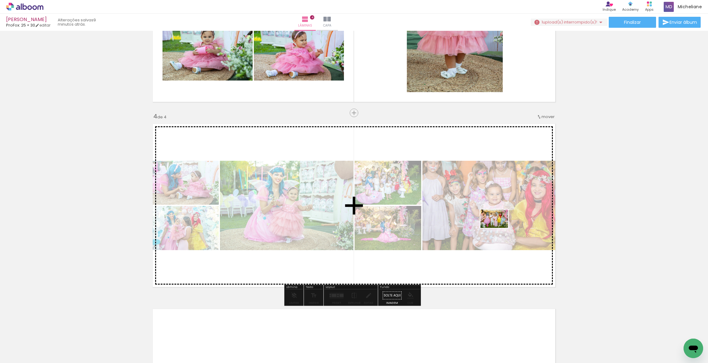
drag, startPoint x: 636, startPoint y: 303, endPoint x: 490, endPoint y: 225, distance: 165.8
click at [490, 225] on quentale-workspace at bounding box center [354, 181] width 708 height 363
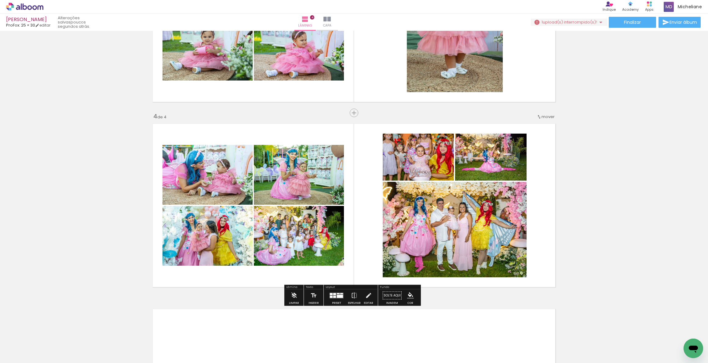
click at [333, 295] on div at bounding box center [334, 294] width 3 height 2
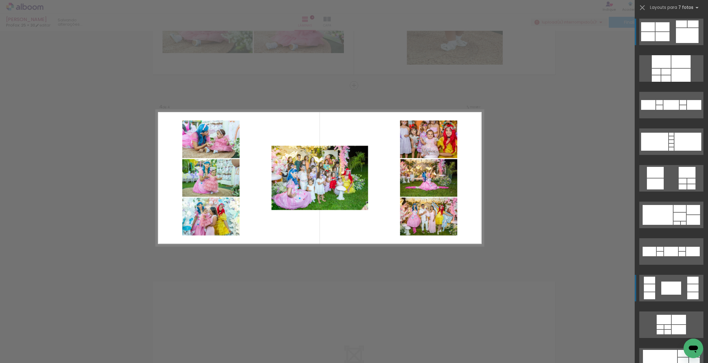
scroll to position [205, 0]
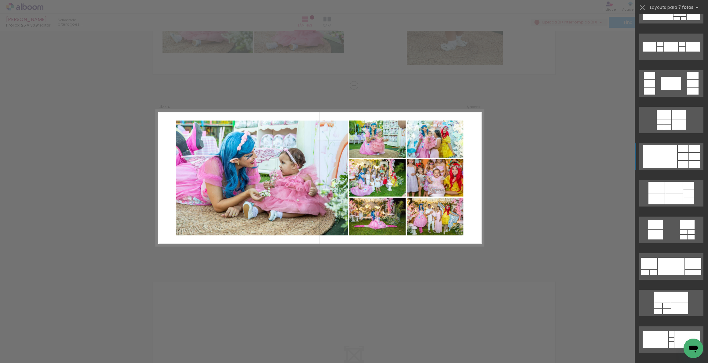
click at [665, 20] on div at bounding box center [657, 10] width 30 height 20
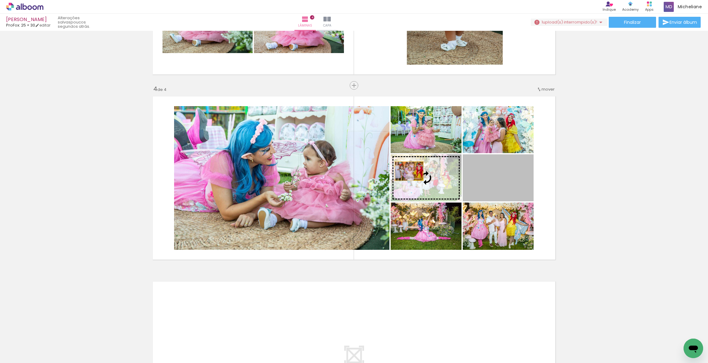
drag, startPoint x: 407, startPoint y: 171, endPoint x: 355, endPoint y: 163, distance: 52.6
click at [0, 0] on slot at bounding box center [0, 0] width 0 height 0
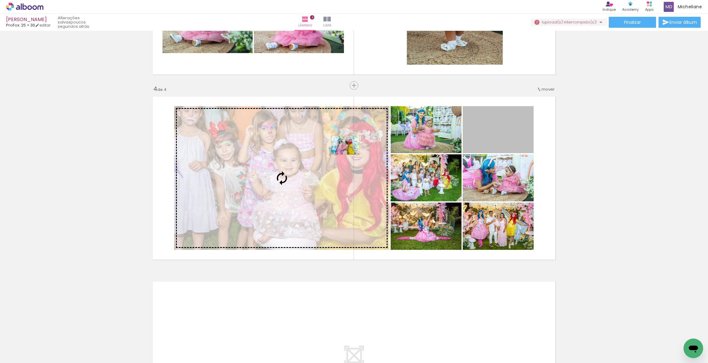
drag, startPoint x: 500, startPoint y: 134, endPoint x: 340, endPoint y: 146, distance: 160.7
click at [0, 0] on slot at bounding box center [0, 0] width 0 height 0
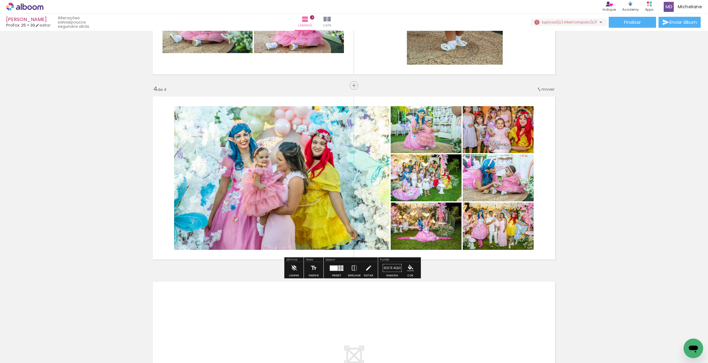
click at [331, 270] on div at bounding box center [334, 268] width 8 height 5
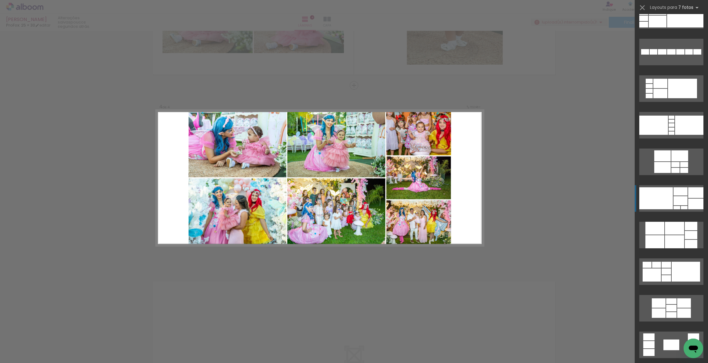
scroll to position [684, 0]
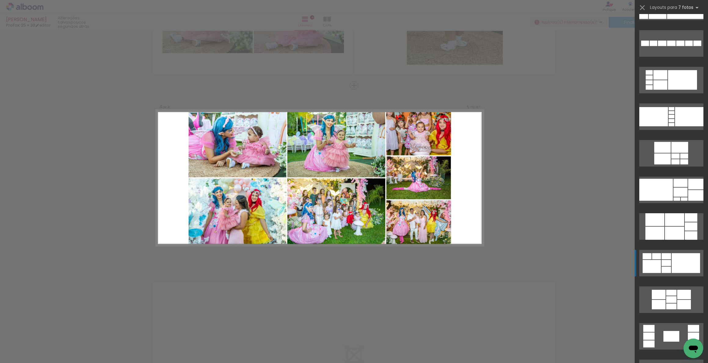
click at [675, 304] on div at bounding box center [671, 307] width 10 height 6
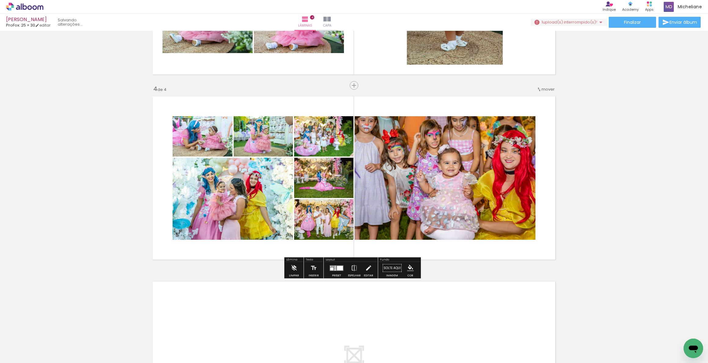
scroll to position [689, 0]
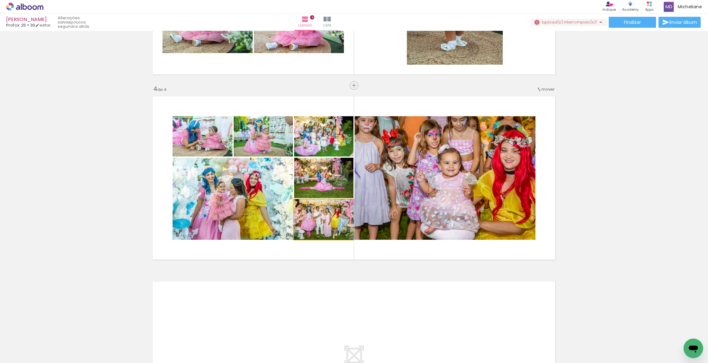
drag, startPoint x: 327, startPoint y: 228, endPoint x: 404, endPoint y: 209, distance: 80.0
click at [0, 0] on slot at bounding box center [0, 0] width 0 height 0
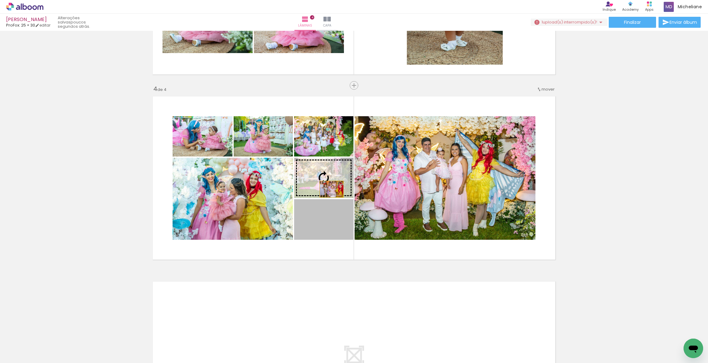
drag, startPoint x: 328, startPoint y: 231, endPoint x: 329, endPoint y: 189, distance: 41.8
click at [0, 0] on slot at bounding box center [0, 0] width 0 height 0
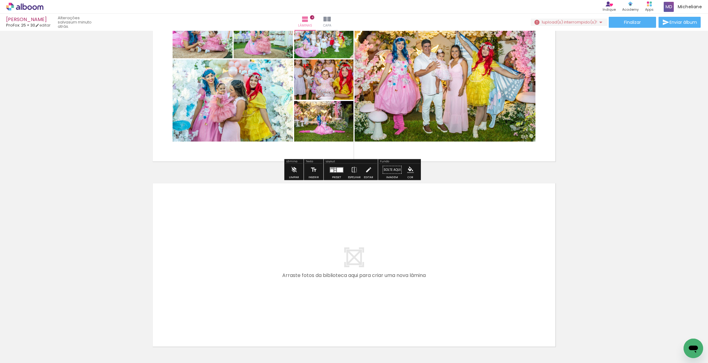
scroll to position [656, 0]
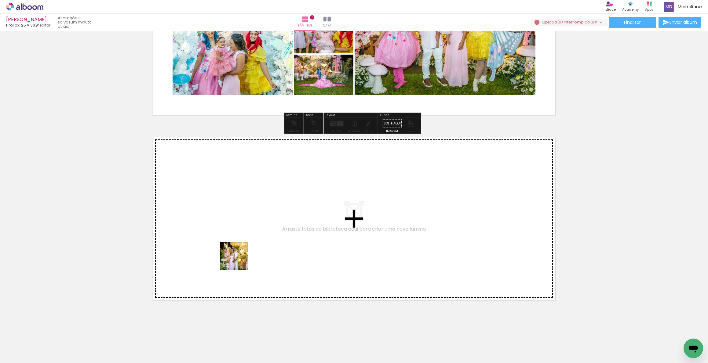
drag, startPoint x: 172, startPoint y: 348, endPoint x: 239, endPoint y: 260, distance: 110.1
click at [239, 260] on quentale-workspace at bounding box center [354, 181] width 708 height 363
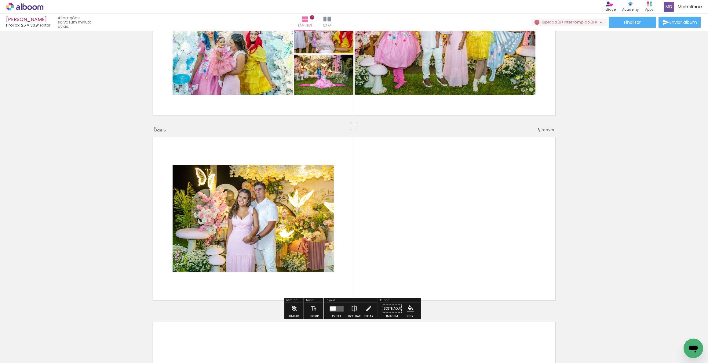
scroll to position [697, 0]
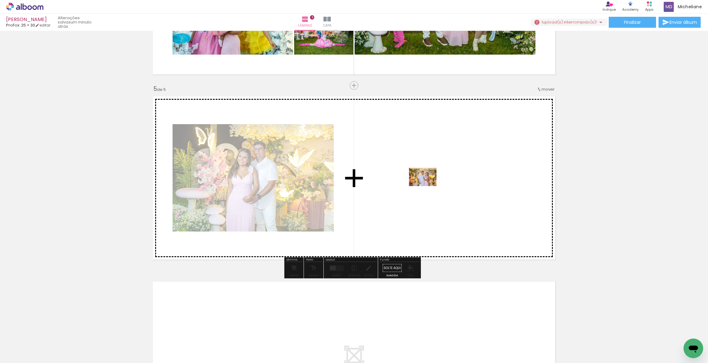
drag, startPoint x: 88, startPoint y: 339, endPoint x: 427, endPoint y: 186, distance: 371.9
click at [427, 186] on quentale-workspace at bounding box center [354, 181] width 708 height 363
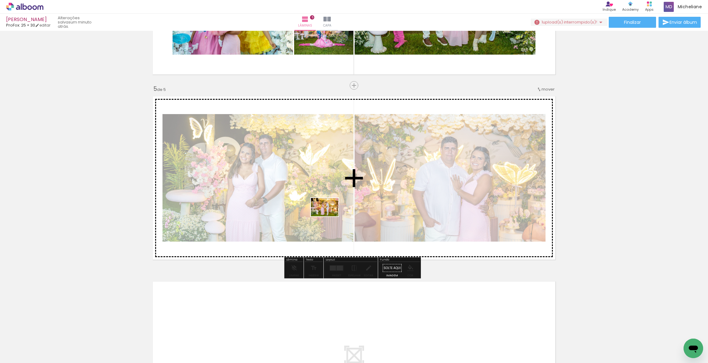
drag, startPoint x: 312, startPoint y: 344, endPoint x: 400, endPoint y: 306, distance: 95.6
click at [330, 202] on quentale-workspace at bounding box center [354, 181] width 708 height 363
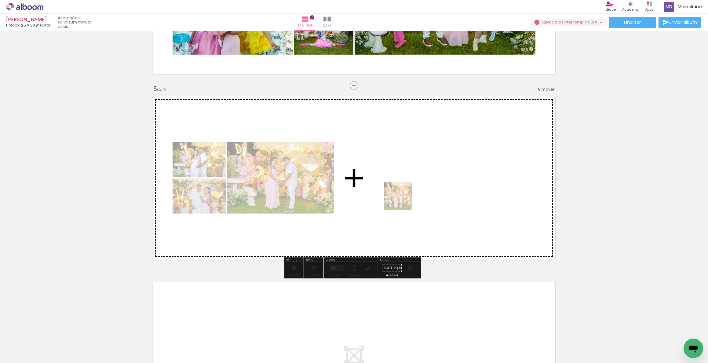
drag, startPoint x: 333, startPoint y: 310, endPoint x: 389, endPoint y: 295, distance: 58.2
click at [414, 183] on quentale-workspace at bounding box center [354, 181] width 708 height 363
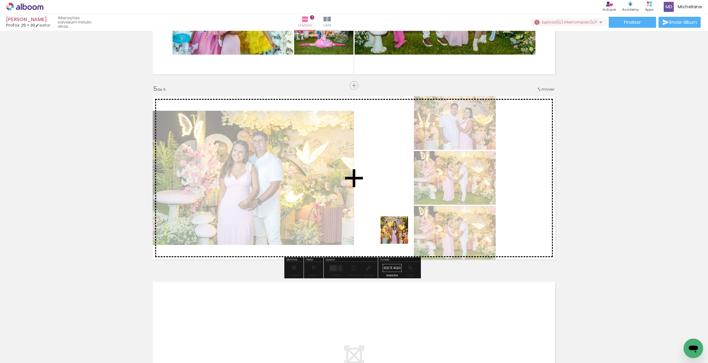
drag, startPoint x: 414, startPoint y: 347, endPoint x: 391, endPoint y: 282, distance: 69.3
click at [399, 224] on quentale-workspace at bounding box center [354, 181] width 708 height 363
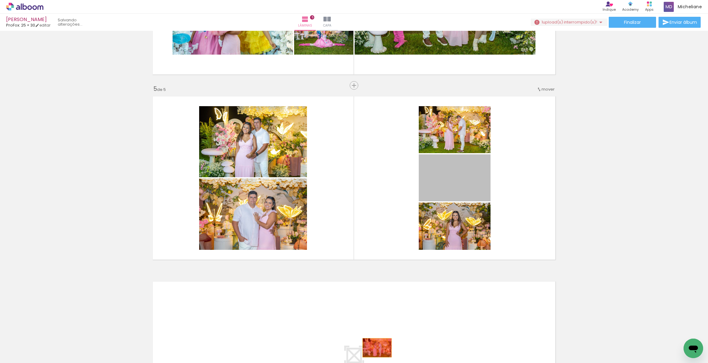
drag, startPoint x: 458, startPoint y: 182, endPoint x: 375, endPoint y: 348, distance: 186.2
click at [375, 348] on quentale-workspace at bounding box center [354, 181] width 708 height 363
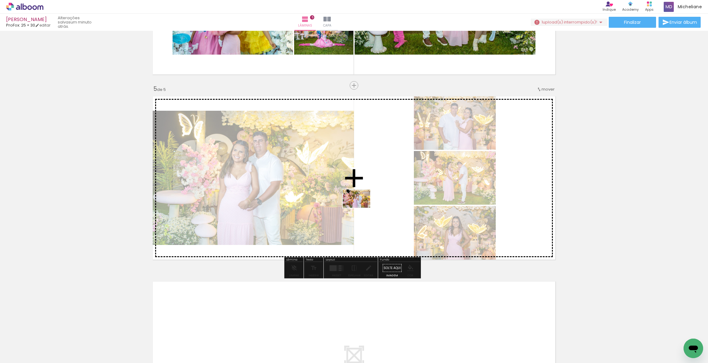
drag, startPoint x: 223, startPoint y: 336, endPoint x: 361, endPoint y: 208, distance: 188.6
click at [361, 208] on quentale-workspace at bounding box center [354, 181] width 708 height 363
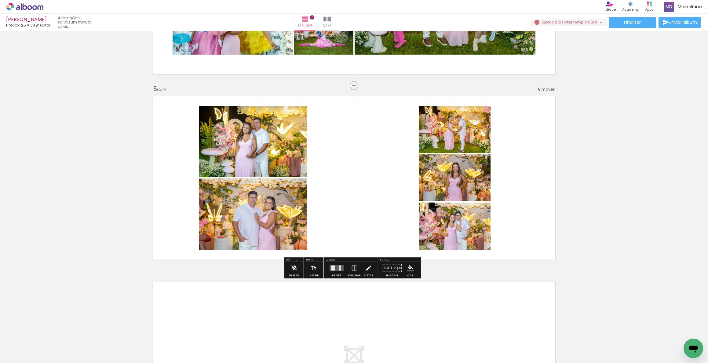
click at [337, 269] on quentale-layouter at bounding box center [336, 268] width 14 height 6
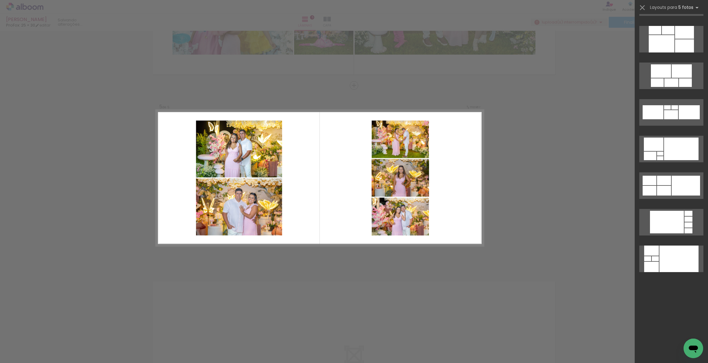
scroll to position [0, 0]
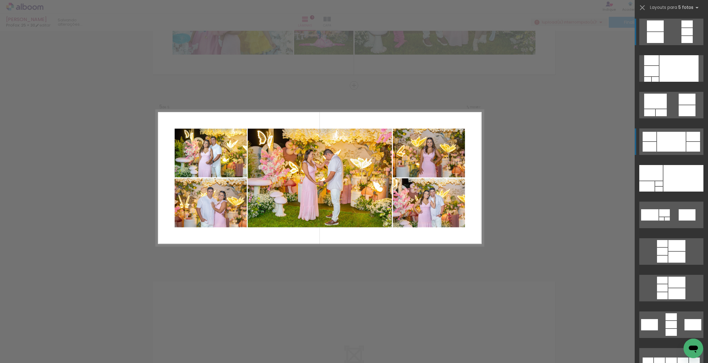
click at [669, 141] on div at bounding box center [671, 142] width 29 height 20
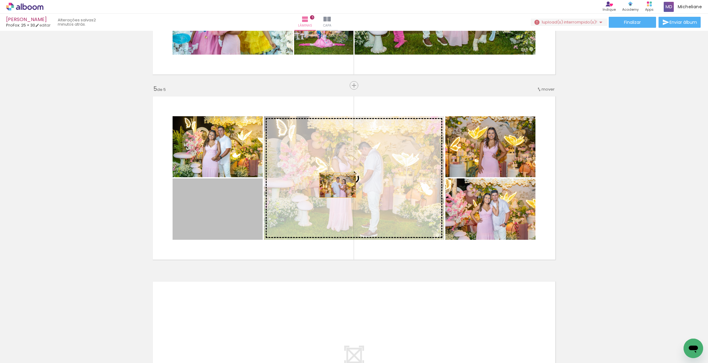
drag, startPoint x: 315, startPoint y: 194, endPoint x: 335, endPoint y: 185, distance: 22.3
click at [0, 0] on slot at bounding box center [0, 0] width 0 height 0
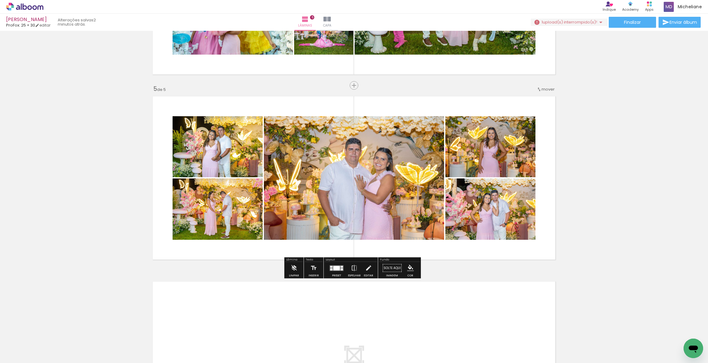
scroll to position [821, 0]
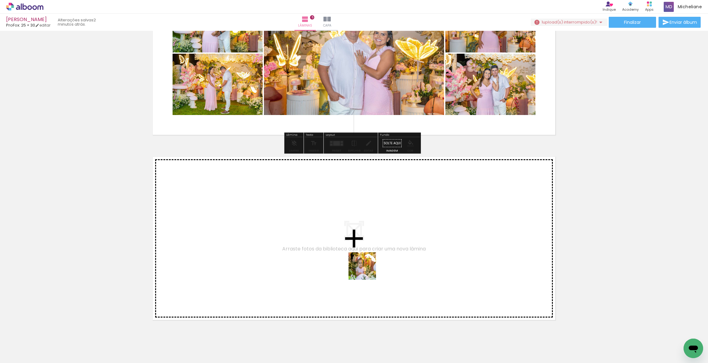
drag, startPoint x: 341, startPoint y: 349, endPoint x: 247, endPoint y: 339, distance: 94.5
click at [373, 255] on quentale-workspace at bounding box center [354, 181] width 708 height 363
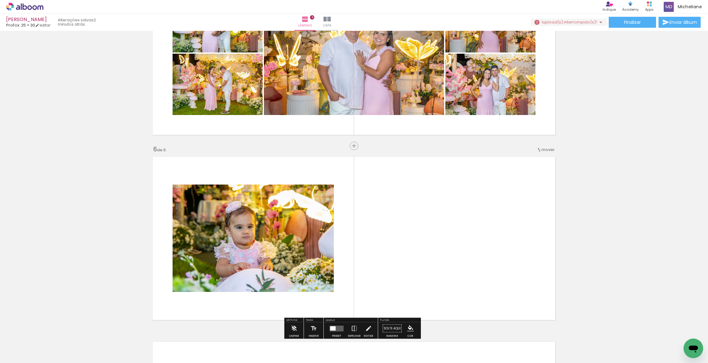
scroll to position [882, 0]
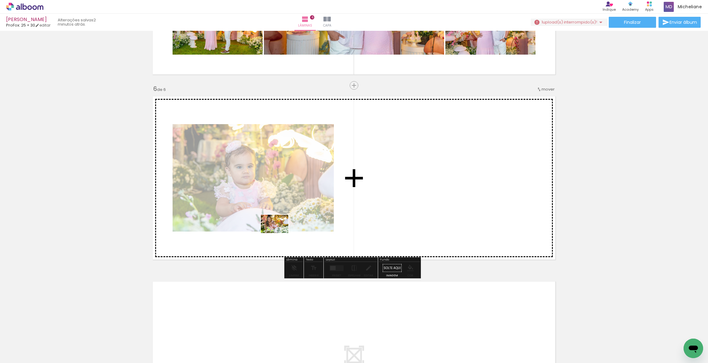
drag, startPoint x: 242, startPoint y: 344, endPoint x: 279, endPoint y: 233, distance: 116.8
click at [279, 233] on quentale-workspace at bounding box center [354, 181] width 708 height 363
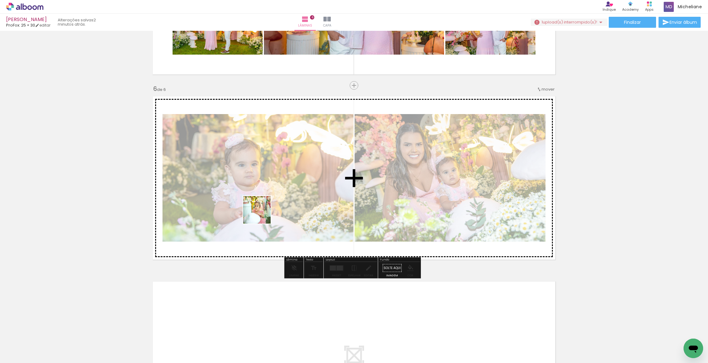
drag, startPoint x: 123, startPoint y: 327, endPoint x: 73, endPoint y: 351, distance: 55.7
click at [264, 212] on quentale-workspace at bounding box center [354, 181] width 708 height 363
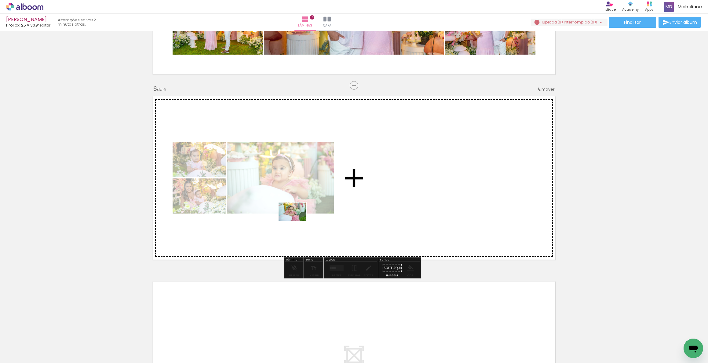
drag, startPoint x: 60, startPoint y: 348, endPoint x: 297, endPoint y: 221, distance: 268.4
click at [297, 221] on quentale-workspace at bounding box center [354, 181] width 708 height 363
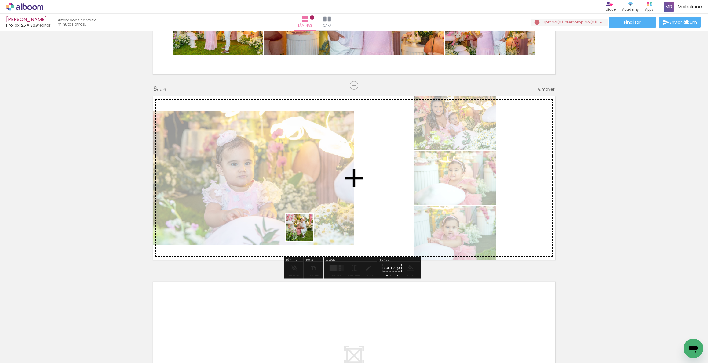
drag, startPoint x: 159, startPoint y: 331, endPoint x: 295, endPoint y: 287, distance: 143.5
click at [314, 225] on quentale-workspace at bounding box center [354, 181] width 708 height 363
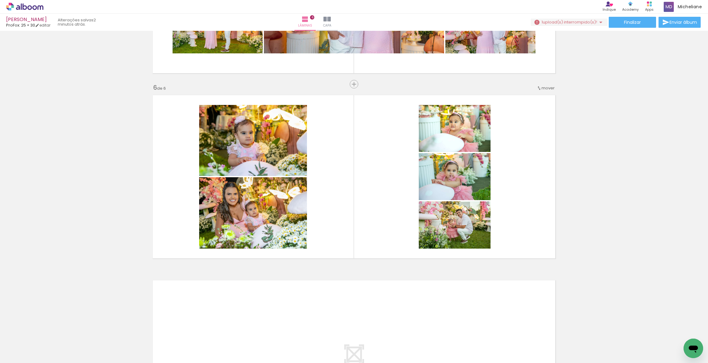
scroll to position [1008, 0]
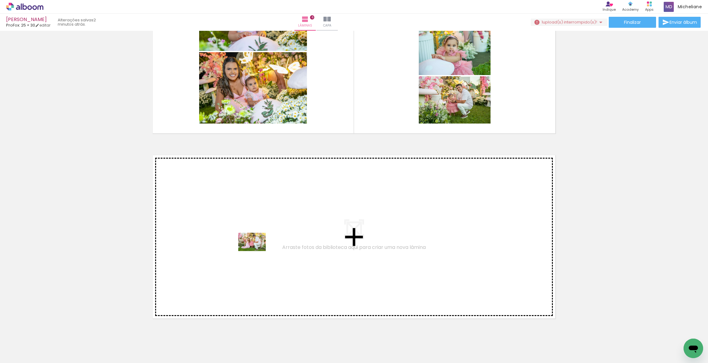
drag, startPoint x: 180, startPoint y: 346, endPoint x: 253, endPoint y: 342, distance: 72.8
click at [257, 251] on quentale-workspace at bounding box center [354, 181] width 708 height 363
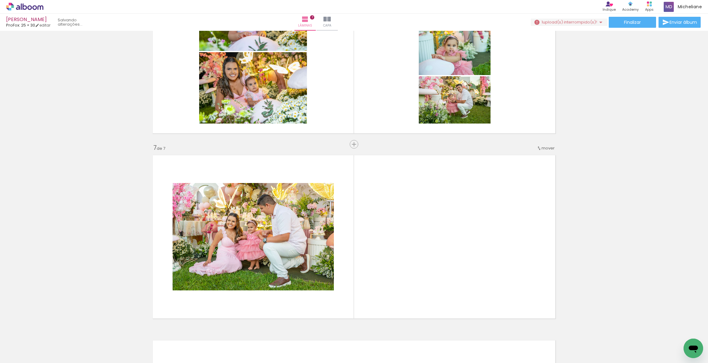
scroll to position [1067, 0]
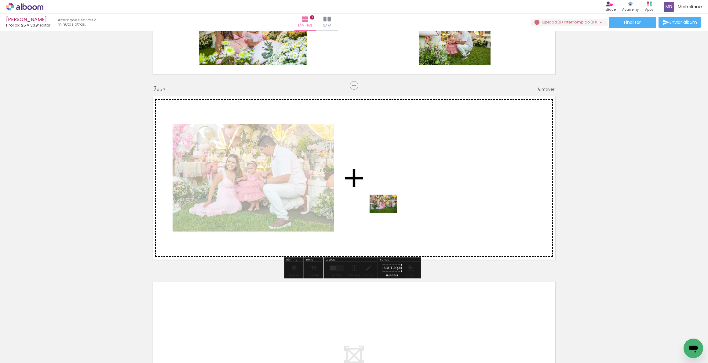
drag, startPoint x: 252, startPoint y: 346, endPoint x: 388, endPoint y: 213, distance: 189.8
click at [388, 213] on quentale-workspace at bounding box center [354, 181] width 708 height 363
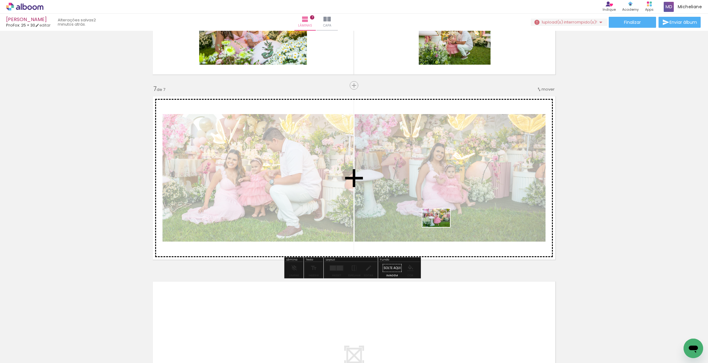
drag, startPoint x: 321, startPoint y: 350, endPoint x: 440, endPoint y: 227, distance: 171.2
click at [440, 227] on quentale-workspace at bounding box center [354, 181] width 708 height 363
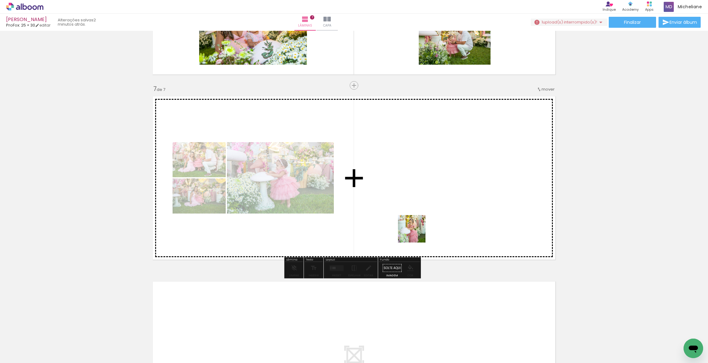
drag, startPoint x: 387, startPoint y: 346, endPoint x: 430, endPoint y: 199, distance: 153.3
click at [430, 199] on quentale-workspace at bounding box center [354, 181] width 708 height 363
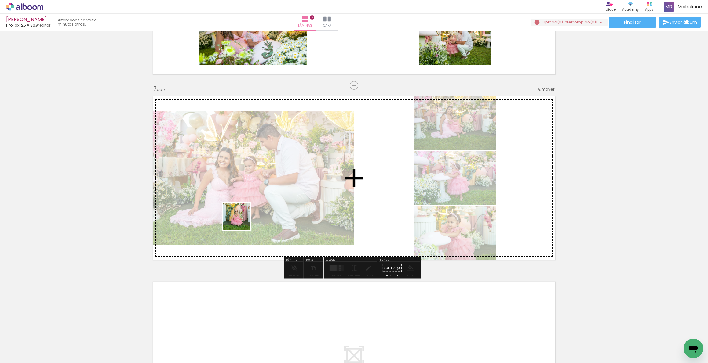
drag, startPoint x: 82, startPoint y: 347, endPoint x: 271, endPoint y: 194, distance: 243.6
click at [271, 194] on quentale-workspace at bounding box center [354, 181] width 708 height 363
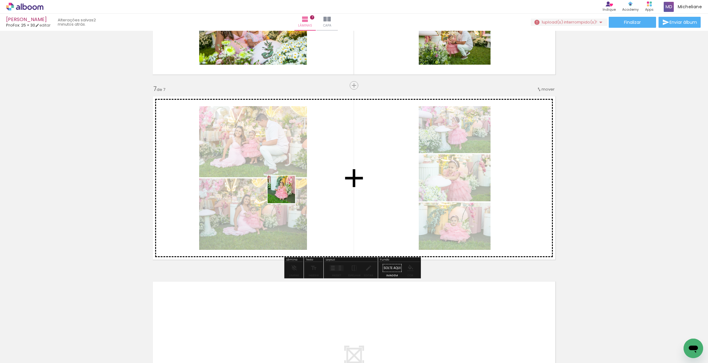
drag, startPoint x: 187, startPoint y: 288, endPoint x: 306, endPoint y: 180, distance: 161.4
click at [306, 180] on quentale-workspace at bounding box center [354, 181] width 708 height 363
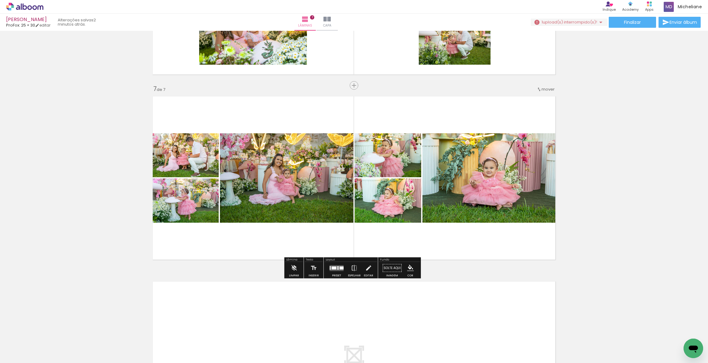
click at [337, 268] on div at bounding box center [338, 268] width 2 height 1
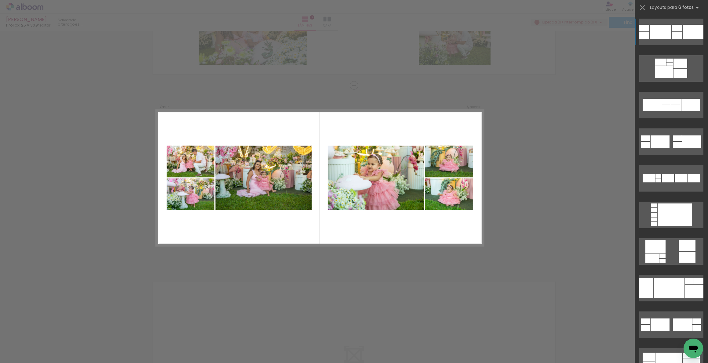
scroll to position [129, 0]
